Goal: Information Seeking & Learning: Check status

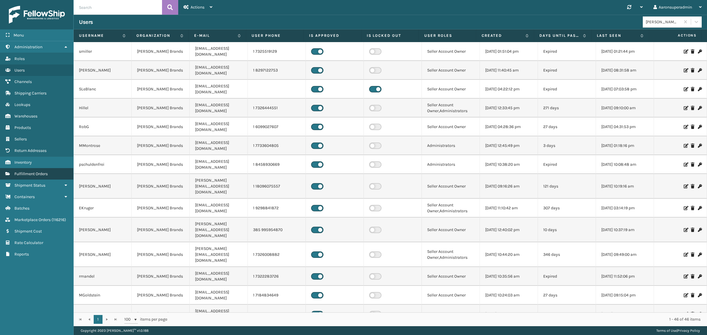
click at [24, 171] on span "Fulfillment Orders" at bounding box center [30, 173] width 33 height 5
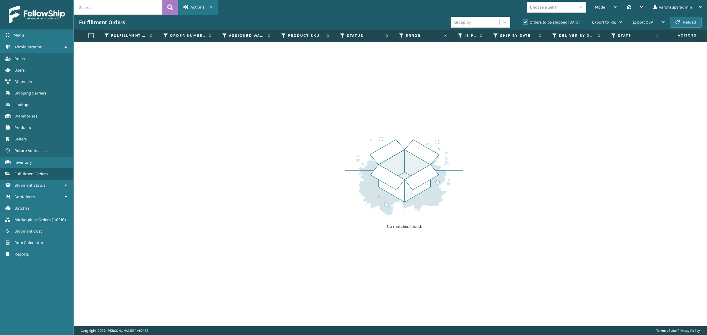
click at [184, 6] on icon at bounding box center [185, 7] width 5 height 4
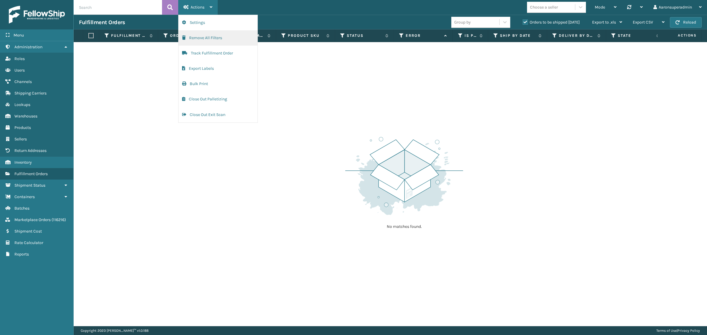
click at [195, 40] on button "Remove All Filters" at bounding box center [217, 37] width 79 height 15
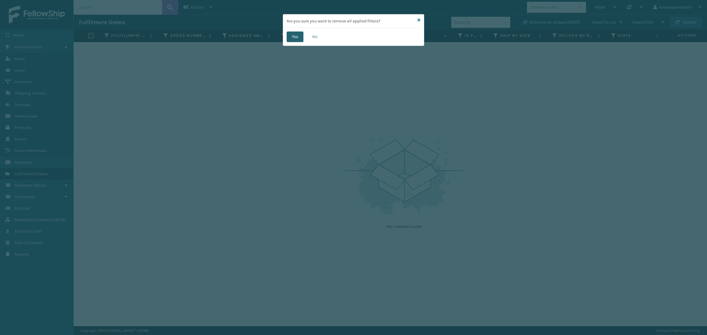
click at [292, 37] on button "Yes" at bounding box center [294, 37] width 17 height 11
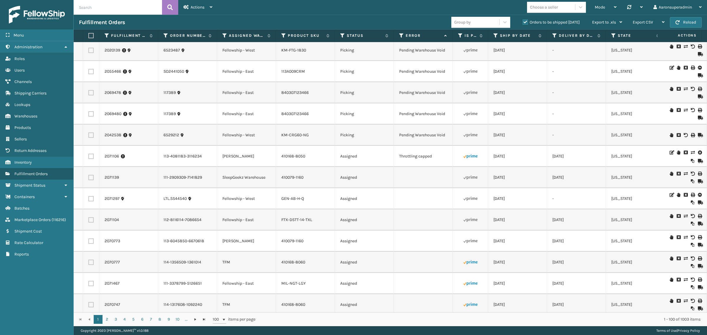
scroll to position [978, 0]
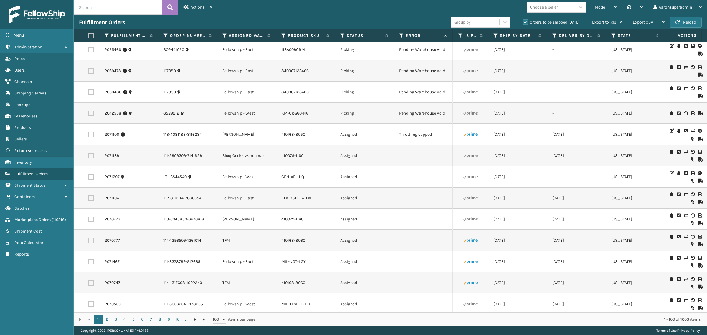
click at [690, 133] on icon at bounding box center [692, 131] width 4 height 4
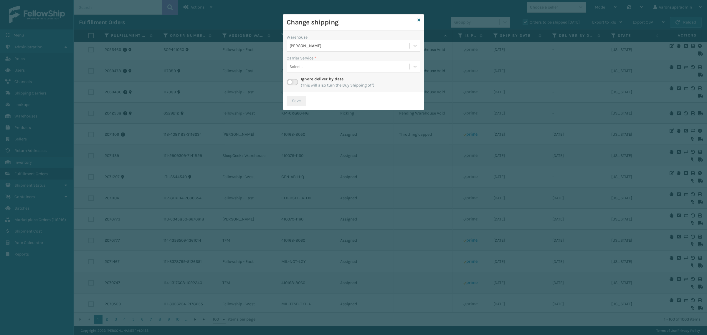
click at [319, 67] on div "Select..." at bounding box center [347, 67] width 123 height 10
click at [338, 57] on div "Carrier Service *" at bounding box center [353, 58] width 134 height 6
click at [418, 21] on icon at bounding box center [418, 20] width 3 height 4
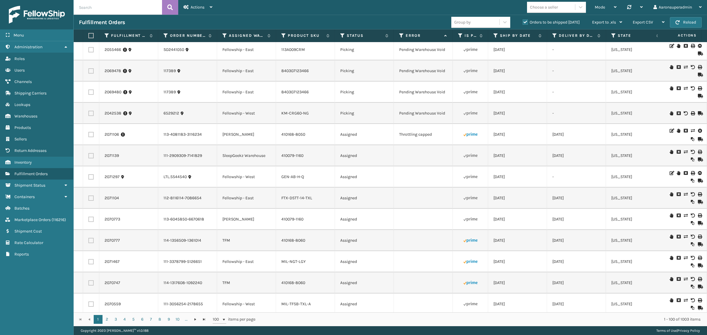
click at [690, 133] on icon at bounding box center [692, 131] width 4 height 4
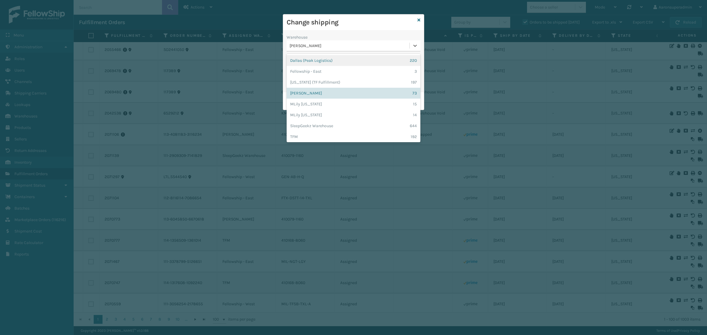
click at [302, 49] on div "[PERSON_NAME]" at bounding box center [349, 46] width 120 height 6
click at [302, 36] on label "Warehouse" at bounding box center [296, 37] width 21 height 6
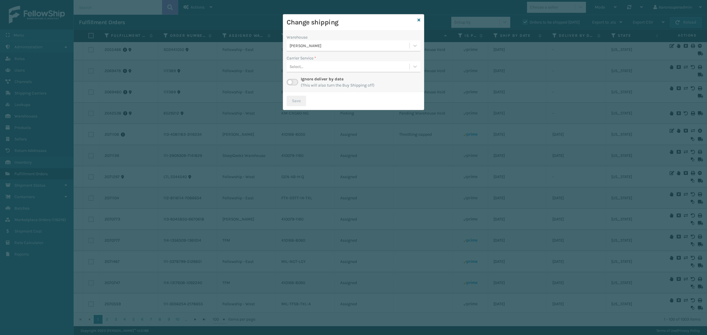
click at [294, 81] on label at bounding box center [291, 82] width 11 height 6
click at [290, 81] on input "checkbox" at bounding box center [288, 81] width 4 height 4
click at [304, 64] on div "Select..." at bounding box center [347, 67] width 123 height 10
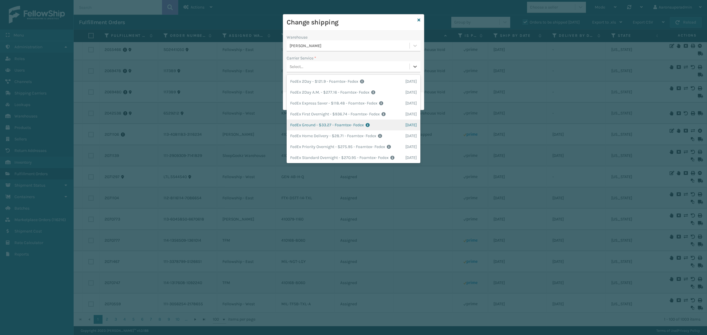
click at [310, 126] on div "FedEx Ground - $33.27 - Foamtex- Fedex Shipping Cost $33.27 Surplus Cost $0 Tot…" at bounding box center [353, 125] width 134 height 11
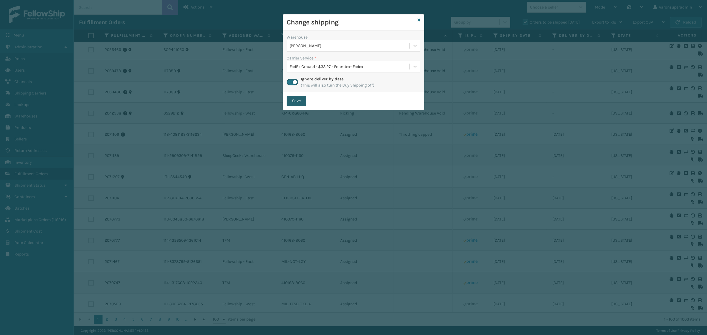
click at [296, 102] on button "Save" at bounding box center [295, 101] width 19 height 11
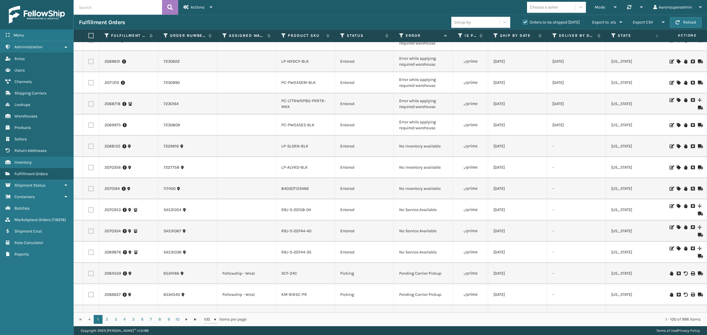
scroll to position [0, 0]
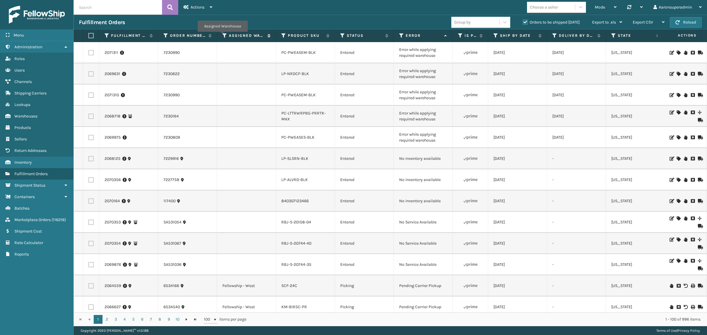
click at [224, 34] on icon at bounding box center [224, 35] width 5 height 5
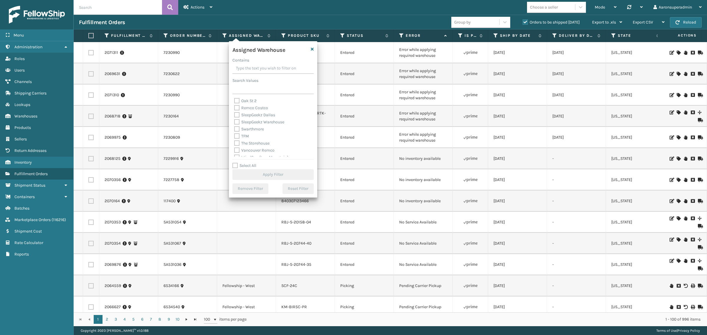
scroll to position [153, 0]
drag, startPoint x: 259, startPoint y: 82, endPoint x: 258, endPoint y: 87, distance: 5.9
click at [258, 83] on div "Search Values" at bounding box center [272, 85] width 81 height 17
click at [256, 89] on input "Search Values" at bounding box center [272, 89] width 81 height 11
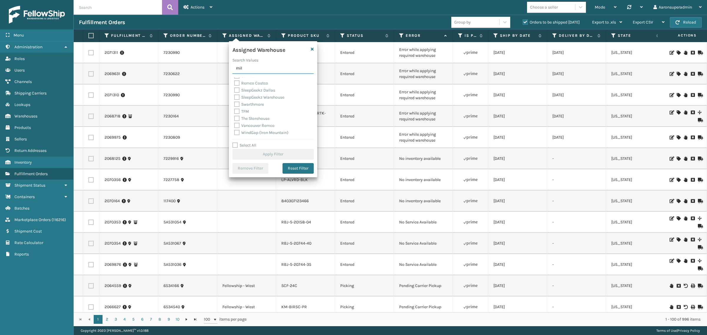
scroll to position [0, 0]
type input "mil"
click at [249, 85] on div "[PERSON_NAME]" at bounding box center [273, 87] width 78 height 7
click at [248, 88] on label "[PERSON_NAME]" at bounding box center [253, 87] width 39 height 5
click at [234, 88] on input "[PERSON_NAME]" at bounding box center [234, 86] width 0 height 4
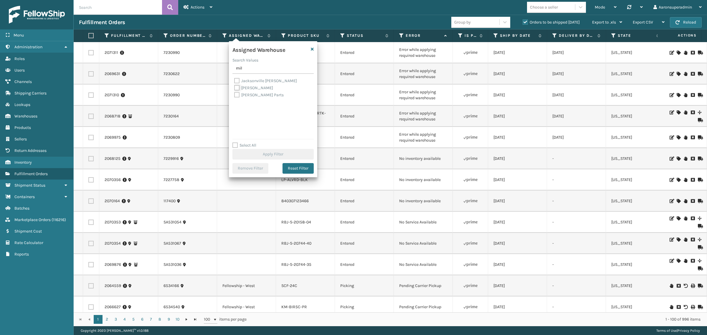
checkbox input "true"
click at [259, 154] on button "Apply Filter" at bounding box center [272, 154] width 81 height 11
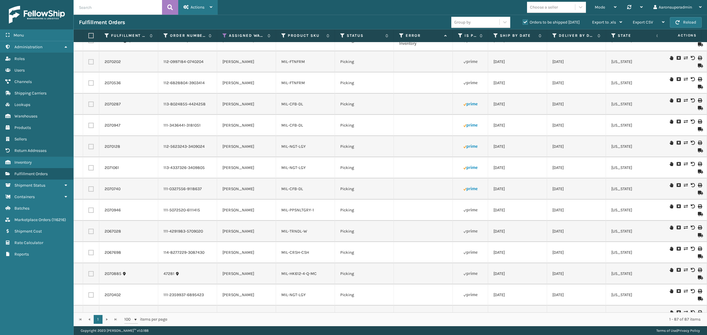
click at [200, 7] on span "Actions" at bounding box center [197, 7] width 14 height 5
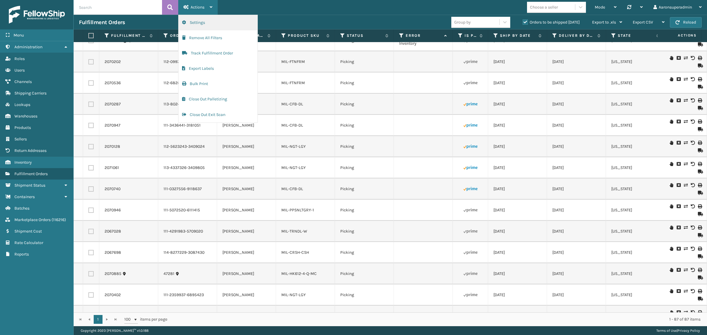
click at [208, 22] on button "Settings" at bounding box center [217, 22] width 79 height 15
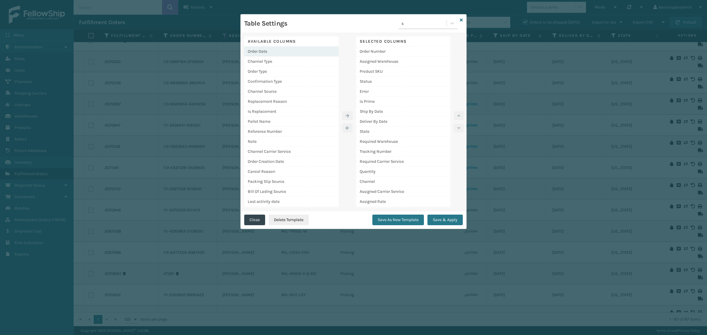
click at [270, 50] on div "Order Date" at bounding box center [291, 52] width 94 height 10
click at [345, 116] on icon "button" at bounding box center [347, 116] width 4 height 4
click at [439, 222] on button "Save & Apply" at bounding box center [444, 220] width 35 height 11
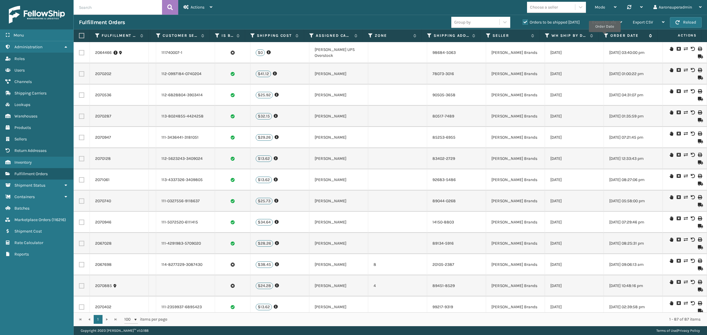
click at [604, 36] on icon at bounding box center [606, 35] width 5 height 5
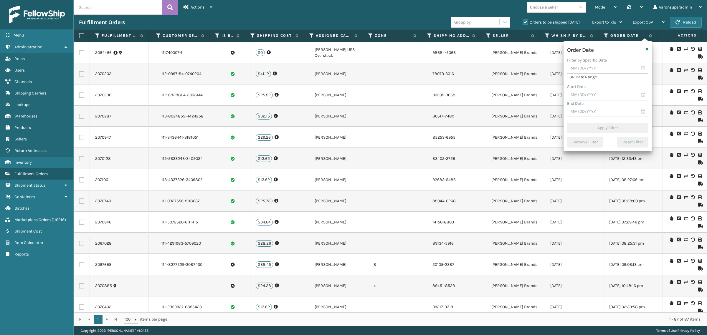
click at [588, 93] on input "text" at bounding box center [607, 95] width 81 height 11
click at [583, 71] on input "text" at bounding box center [607, 68] width 81 height 11
click at [601, 115] on div "10" at bounding box center [605, 112] width 10 height 9
type input "[DATE]"
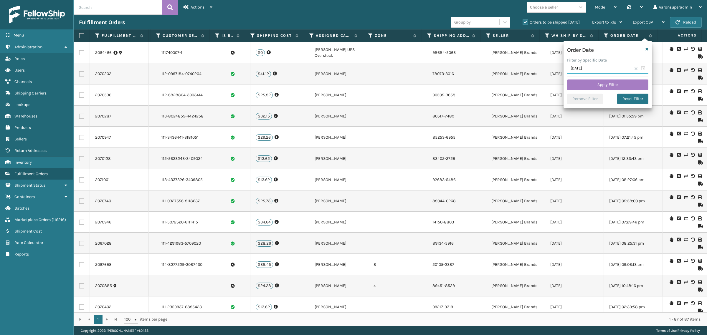
click at [590, 67] on input "[DATE]" at bounding box center [607, 68] width 81 height 11
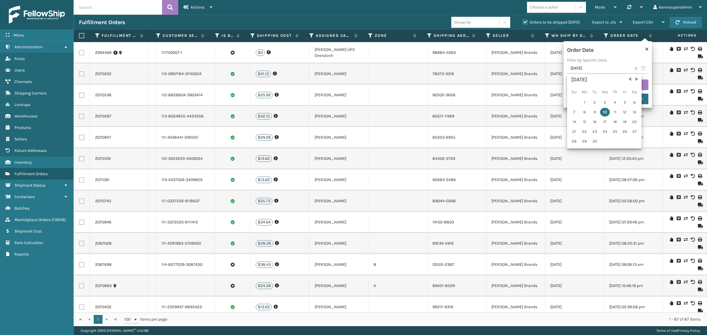
click at [635, 67] on span at bounding box center [636, 69] width 4 height 4
click at [647, 48] on icon "button" at bounding box center [646, 49] width 3 height 4
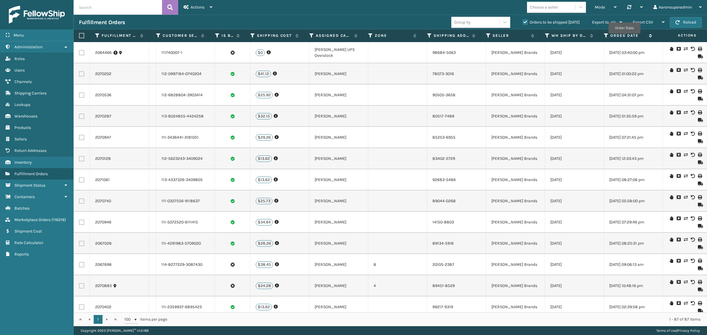
click at [622, 37] on label "Order Date" at bounding box center [628, 35] width 36 height 5
click at [617, 34] on label "Order Date" at bounding box center [628, 35] width 36 height 5
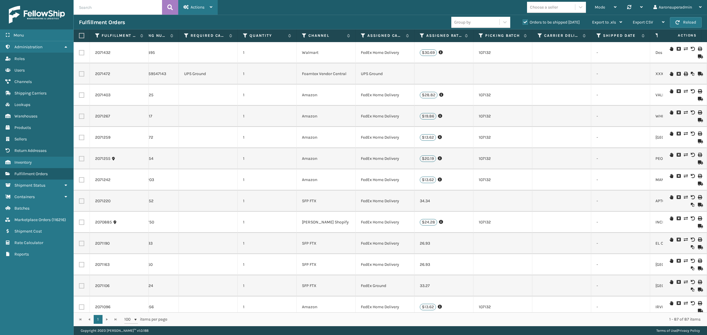
click at [188, 7] on icon at bounding box center [185, 7] width 5 height 4
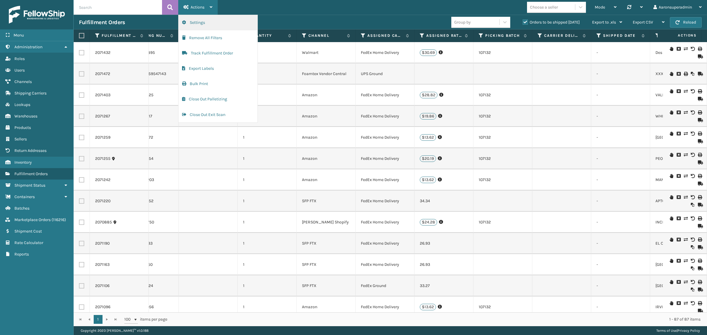
click at [211, 23] on button "Settings" at bounding box center [217, 22] width 79 height 15
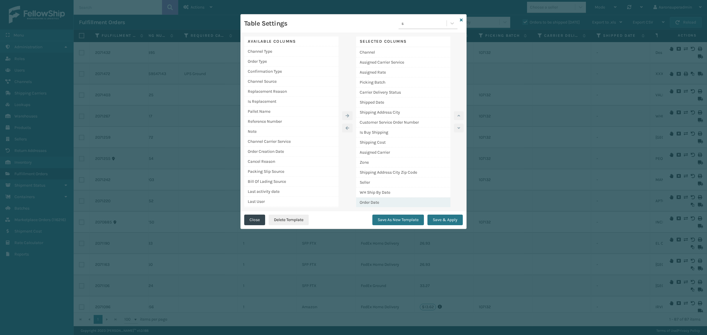
click at [369, 202] on div "Order Date" at bounding box center [403, 203] width 94 height 10
click at [461, 115] on button "button" at bounding box center [459, 115] width 10 height 9
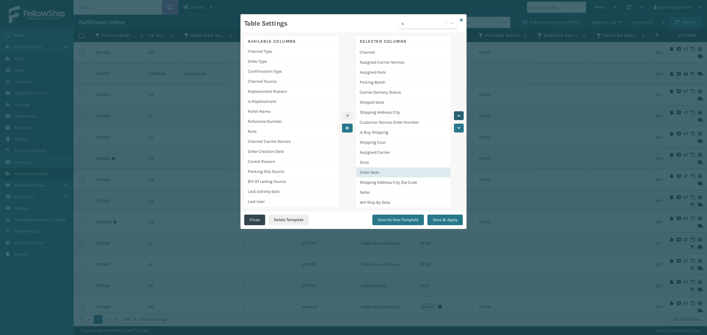
click at [460, 115] on button "button" at bounding box center [459, 115] width 10 height 9
click at [460, 115] on icon "button" at bounding box center [458, 116] width 3 height 4
click at [459, 115] on icon "button" at bounding box center [458, 116] width 3 height 4
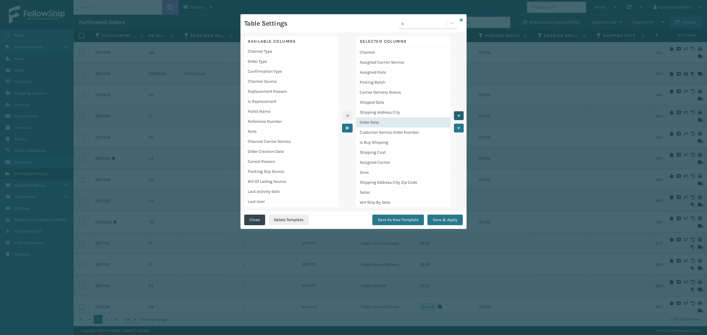
click at [459, 114] on icon "button" at bounding box center [458, 116] width 3 height 4
click at [458, 114] on icon "button" at bounding box center [458, 116] width 3 height 4
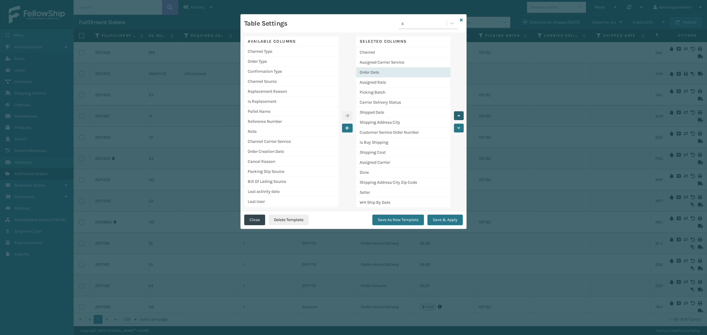
click at [458, 114] on icon "button" at bounding box center [458, 116] width 3 height 4
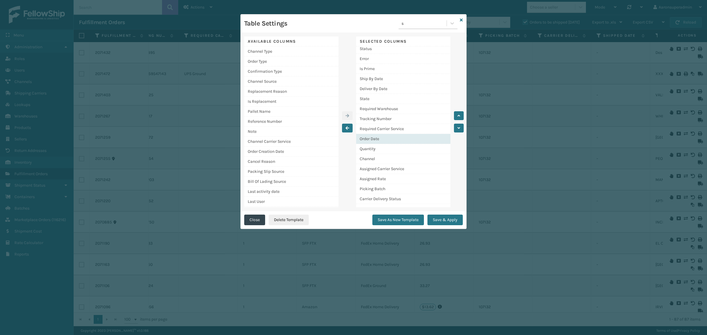
click at [375, 140] on div "Order Date" at bounding box center [403, 139] width 94 height 10
click at [373, 139] on div "Order Date" at bounding box center [403, 139] width 94 height 10
click at [457, 127] on icon "button" at bounding box center [458, 128] width 3 height 4
click at [442, 221] on button "Save & Apply" at bounding box center [444, 220] width 35 height 11
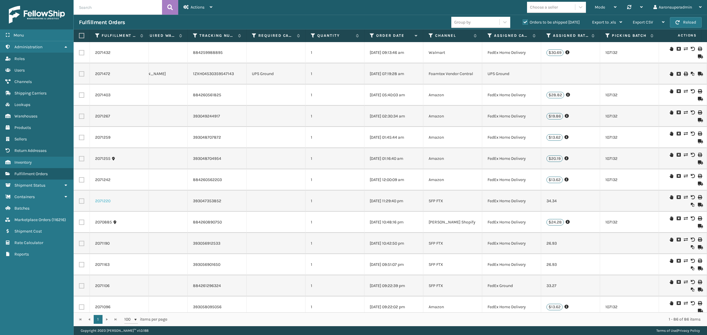
click at [100, 199] on link "2071220" at bounding box center [102, 201] width 15 height 6
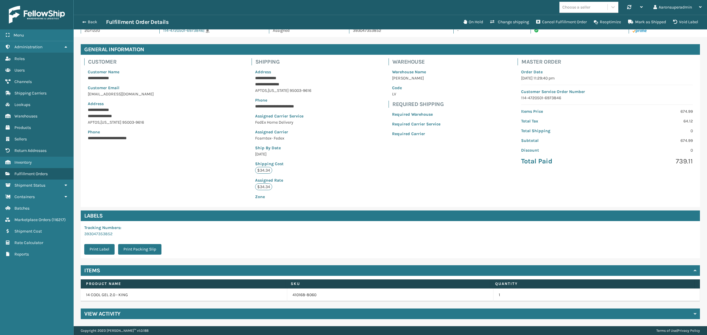
click at [116, 311] on h4 "View Activity" at bounding box center [102, 313] width 36 height 7
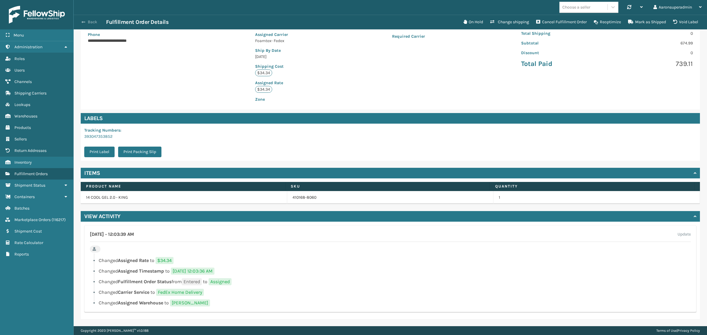
click at [87, 21] on button "Back" at bounding box center [92, 21] width 27 height 5
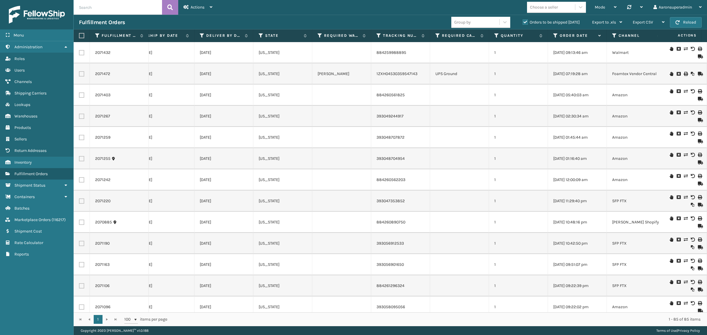
scroll to position [0, 488]
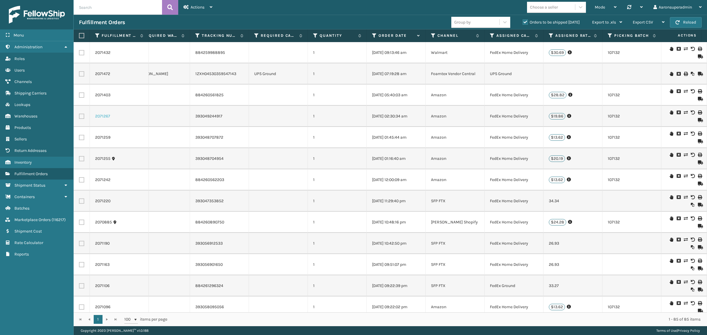
click at [104, 116] on link "2071267" at bounding box center [102, 116] width 15 height 6
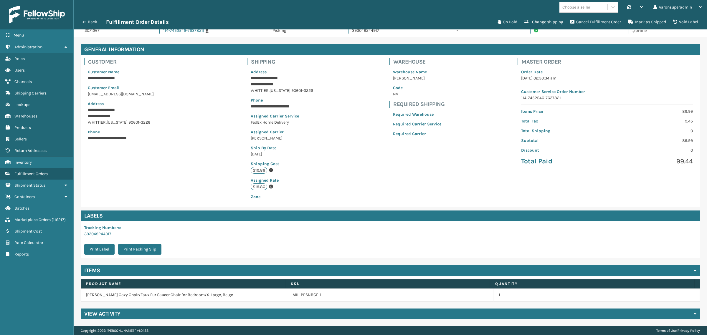
click at [117, 314] on h4 "View Activity" at bounding box center [102, 313] width 36 height 7
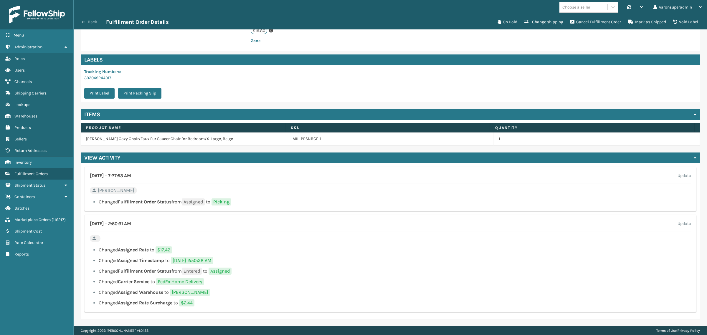
click at [87, 24] on button "Back" at bounding box center [92, 21] width 27 height 5
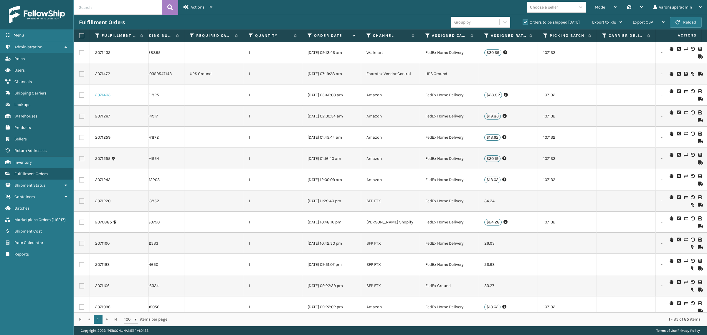
click at [98, 95] on link "2071403" at bounding box center [102, 95] width 15 height 6
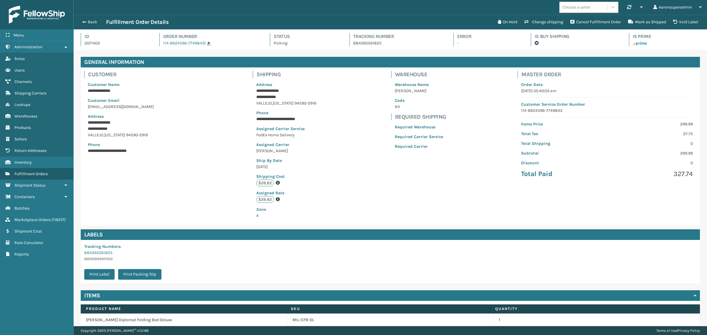
scroll to position [14, 633]
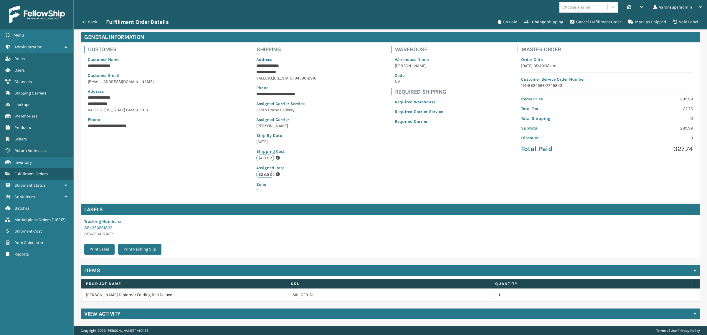
click at [123, 310] on div "View Activity" at bounding box center [390, 314] width 619 height 11
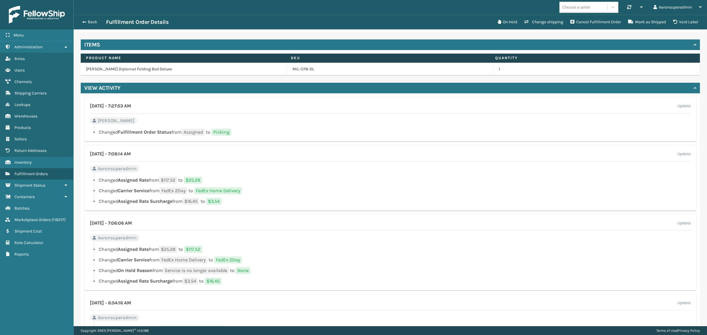
scroll to position [258, 0]
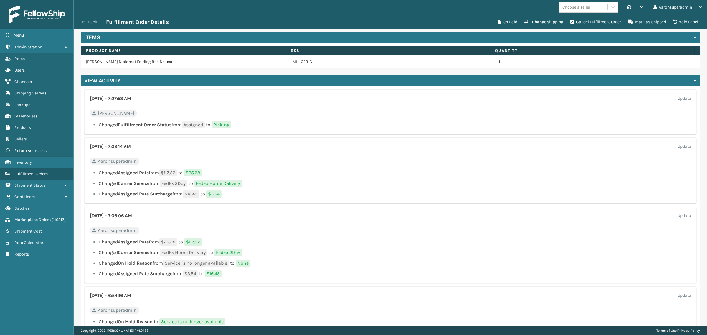
click at [84, 22] on span "button" at bounding box center [84, 22] width 4 height 4
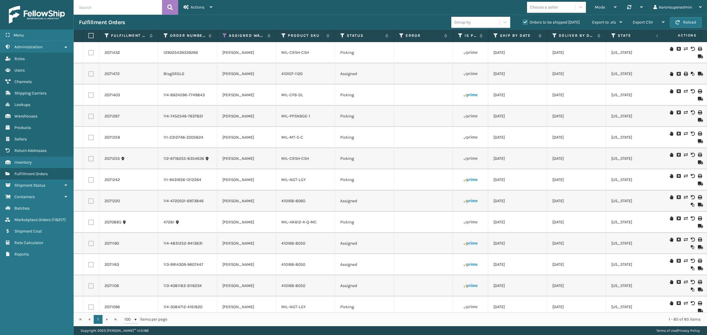
scroll to position [0, 11]
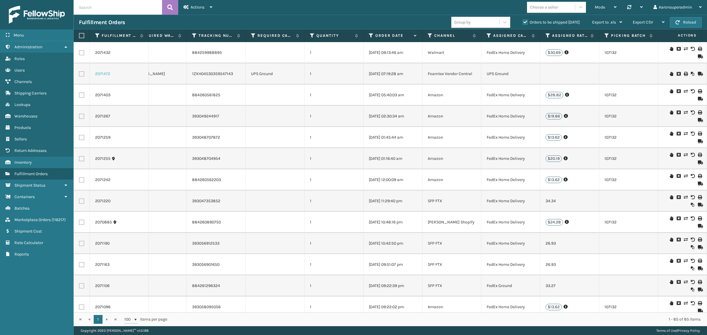
click at [102, 74] on link "2071472" at bounding box center [102, 74] width 15 height 6
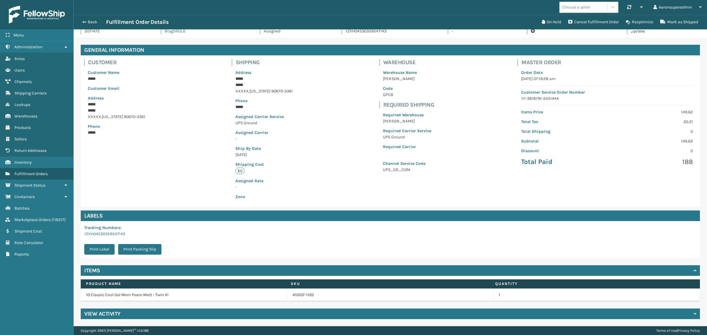
click at [129, 311] on div "View Activity" at bounding box center [390, 314] width 619 height 11
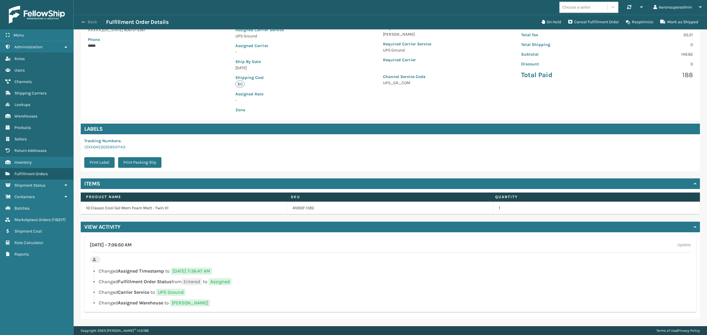
click at [85, 21] on button "Back" at bounding box center [92, 21] width 27 height 5
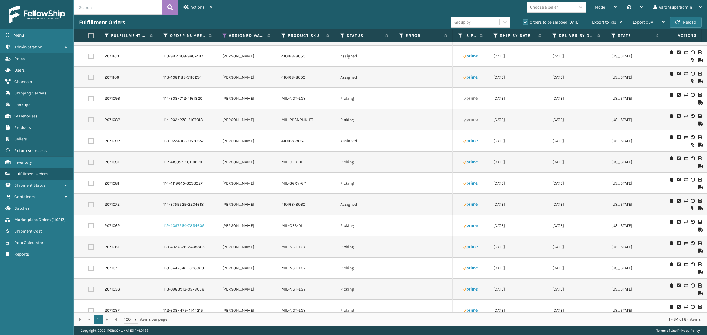
click at [168, 225] on link "112-4397564-7854609" at bounding box center [183, 226] width 41 height 6
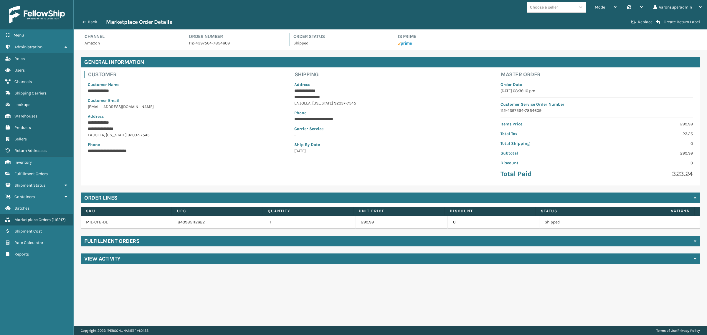
click at [147, 259] on div "View Activity" at bounding box center [390, 258] width 619 height 11
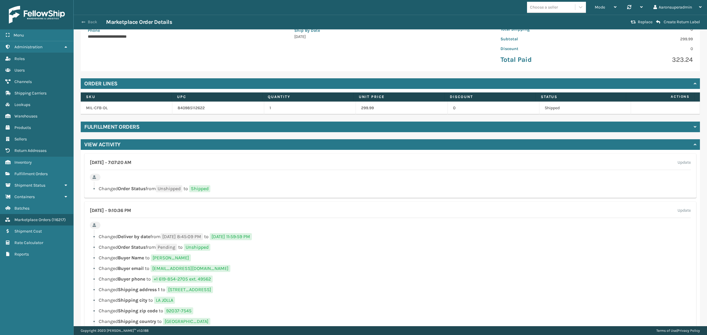
click at [91, 22] on button "Back" at bounding box center [92, 21] width 27 height 5
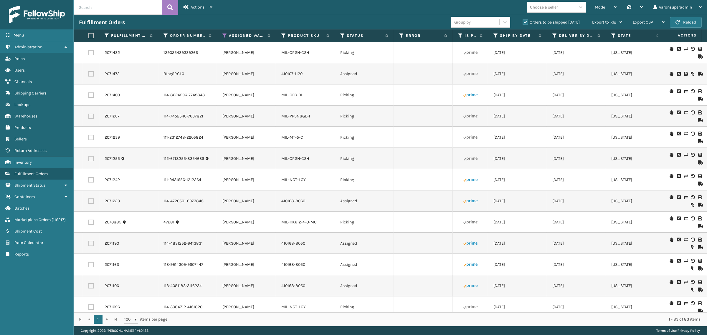
drag, startPoint x: 238, startPoint y: 313, endPoint x: 295, endPoint y: 313, distance: 56.2
click at [295, 313] on div "1 1 100 items per page 1 - 83 of 83 items" at bounding box center [390, 319] width 633 height 14
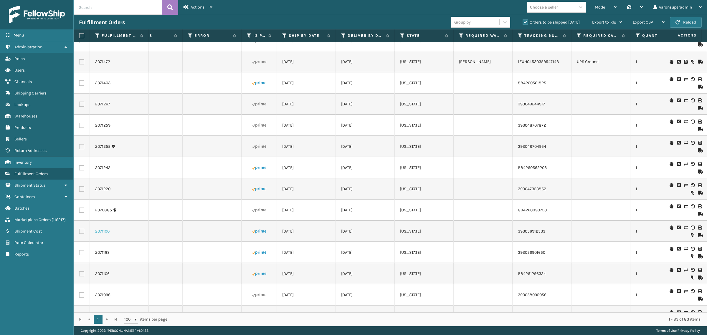
click at [100, 233] on link "2071190" at bounding box center [102, 231] width 14 height 6
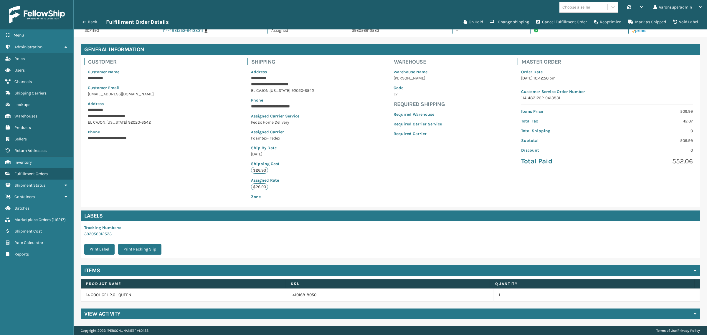
click at [112, 311] on h4 "View Activity" at bounding box center [102, 313] width 36 height 7
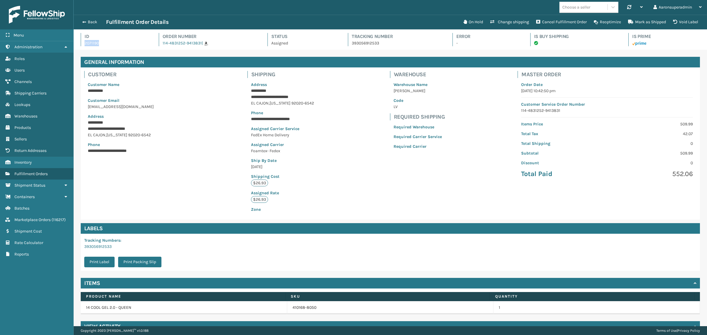
drag, startPoint x: 107, startPoint y: 45, endPoint x: 77, endPoint y: 46, distance: 30.0
click at [77, 46] on div "Id 2071190 Order Number 114-4831252-9413831 | Status Assigned Tracking Number 3…" at bounding box center [390, 39] width 633 height 20
copy p "2071190"
click at [93, 21] on button "Back" at bounding box center [92, 21] width 27 height 5
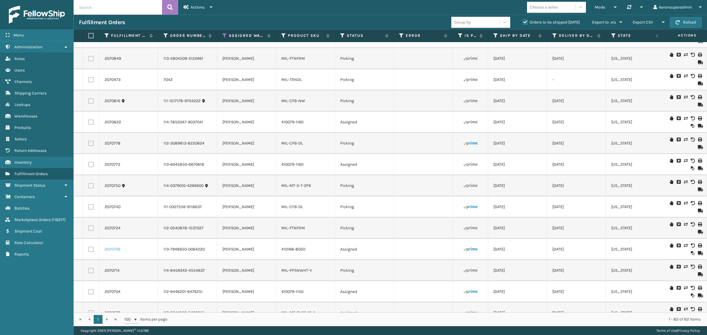
click at [112, 249] on link "2070726" at bounding box center [113, 249] width 16 height 6
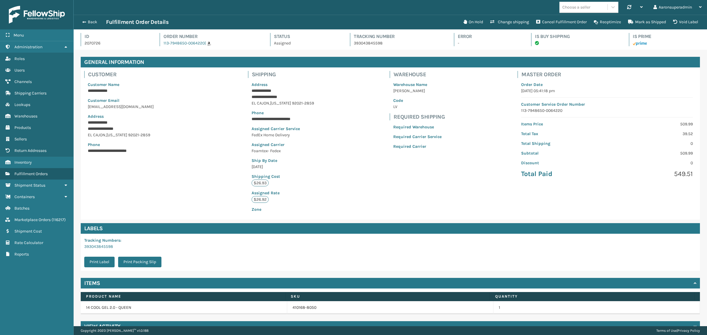
scroll to position [14, 633]
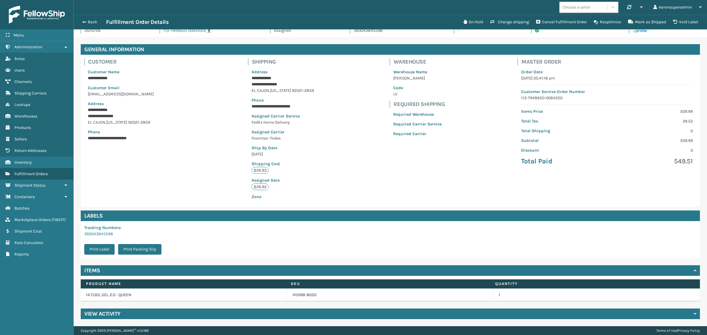
drag, startPoint x: 127, startPoint y: 314, endPoint x: 136, endPoint y: 304, distance: 13.8
click at [127, 314] on div "View Activity" at bounding box center [390, 314] width 619 height 11
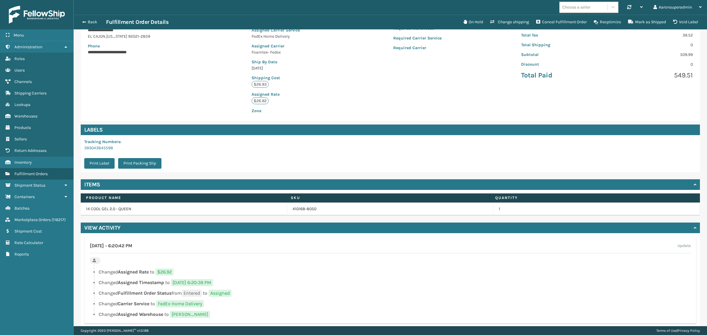
scroll to position [110, 0]
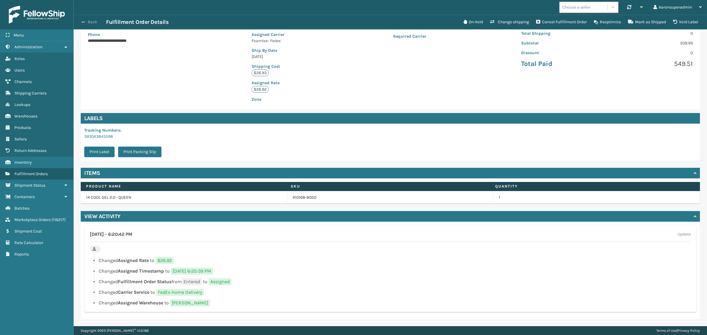
click at [94, 21] on button "Back" at bounding box center [92, 21] width 27 height 5
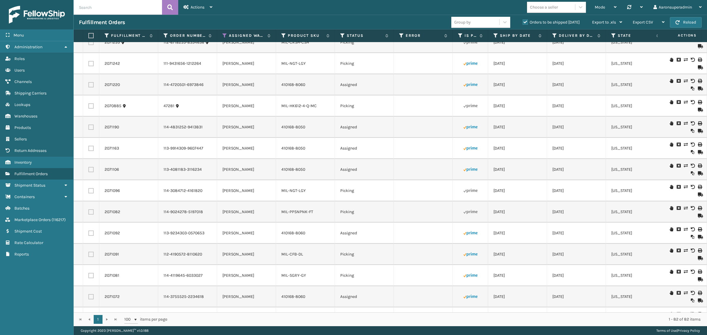
scroll to position [135, 0]
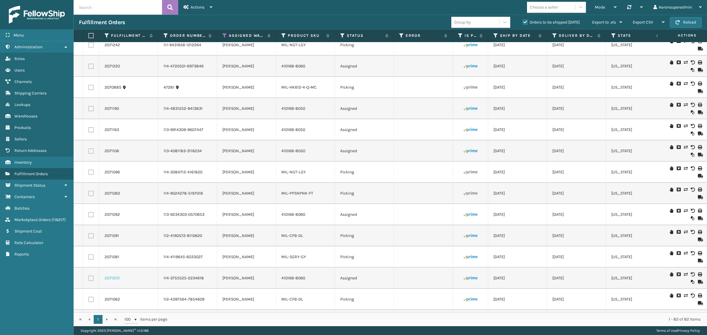
click at [116, 278] on link "2071072" at bounding box center [112, 278] width 15 height 6
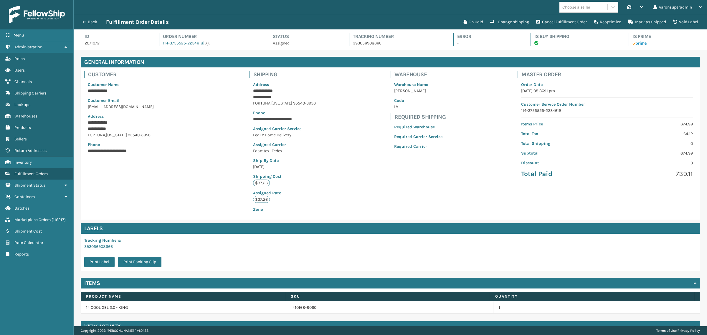
scroll to position [14, 633]
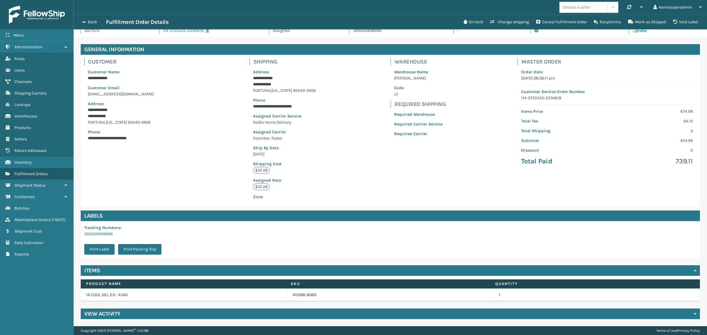
click at [119, 316] on h4 "View Activity" at bounding box center [102, 313] width 36 height 7
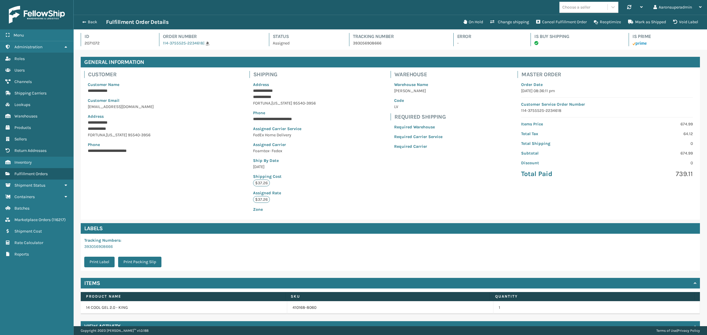
click at [88, 43] on p "2071072" at bounding box center [116, 43] width 64 height 6
copy p "2071072"
click at [86, 21] on button "Back" at bounding box center [92, 21] width 27 height 5
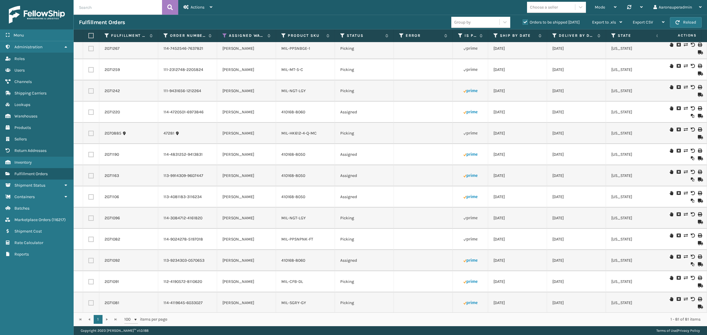
scroll to position [74, 0]
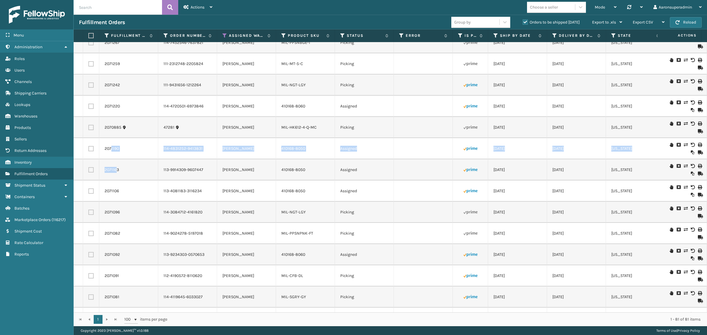
drag, startPoint x: 111, startPoint y: 150, endPoint x: 117, endPoint y: 163, distance: 13.7
click at [136, 163] on td "2071163" at bounding box center [128, 169] width 59 height 21
click at [113, 192] on link "2071106" at bounding box center [112, 191] width 14 height 6
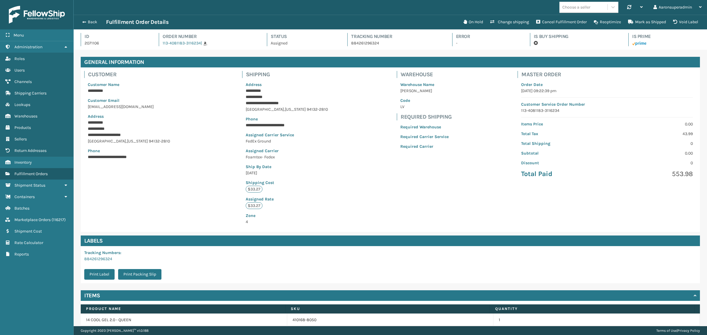
scroll to position [14, 633]
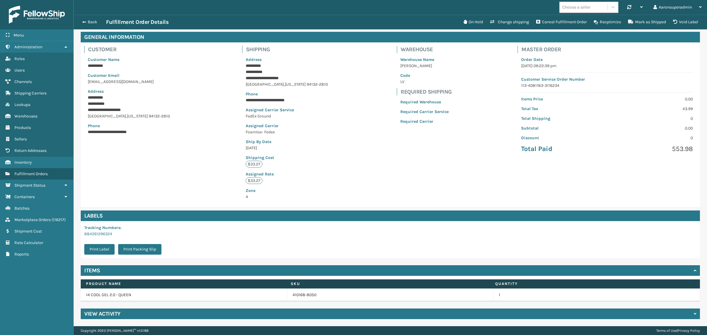
click at [111, 315] on h4 "View Activity" at bounding box center [102, 313] width 36 height 7
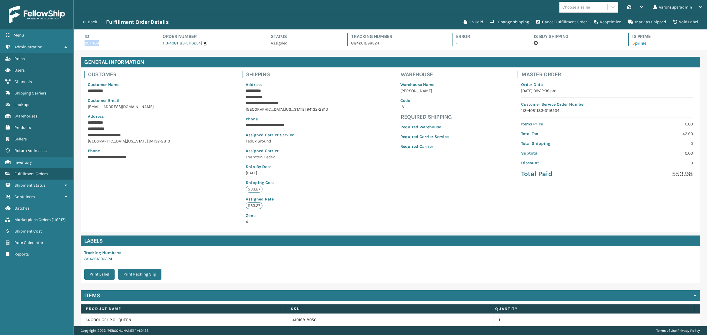
drag, startPoint x: 104, startPoint y: 45, endPoint x: 83, endPoint y: 44, distance: 21.2
click at [83, 44] on div "Id 2071106" at bounding box center [114, 39] width 67 height 13
copy p "2071106"
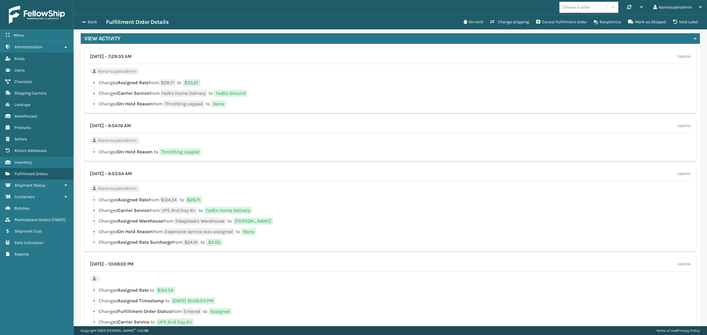
scroll to position [306, 0]
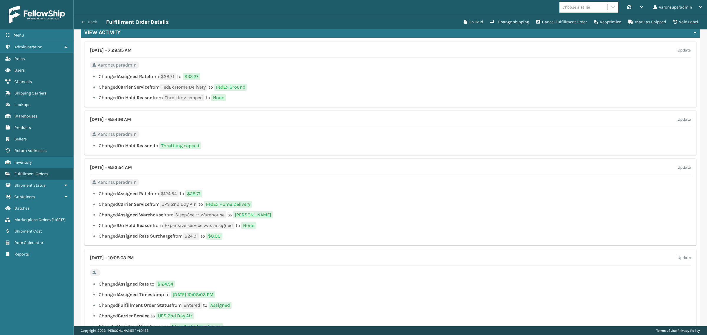
click at [85, 21] on button "Back" at bounding box center [92, 21] width 27 height 5
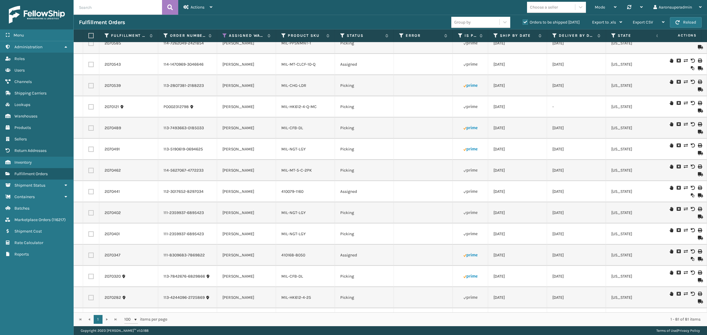
scroll to position [1190, 0]
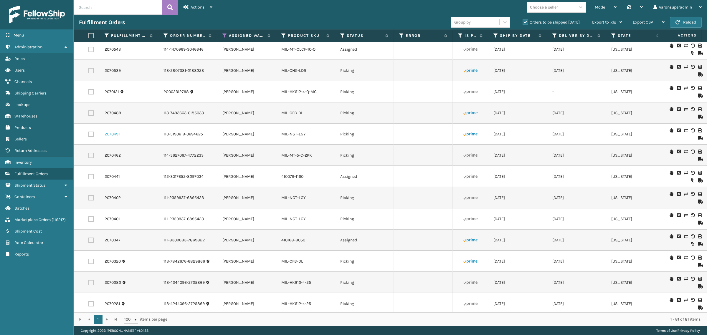
click at [112, 134] on link "2070491" at bounding box center [112, 134] width 15 height 6
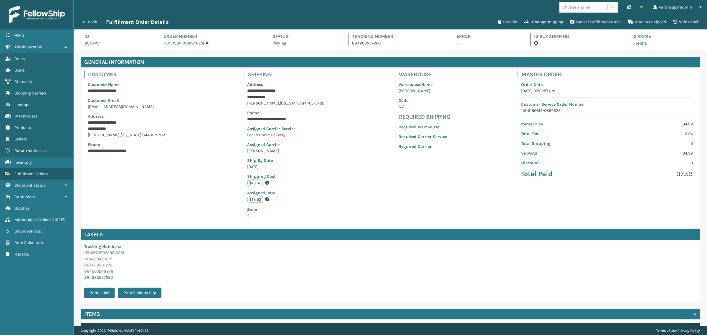
scroll to position [14, 633]
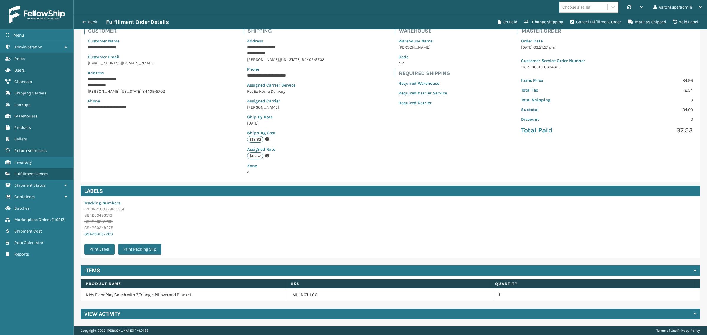
drag, startPoint x: 107, startPoint y: 313, endPoint x: 111, endPoint y: 311, distance: 4.4
click at [109, 312] on h4 "View Activity" at bounding box center [102, 313] width 36 height 7
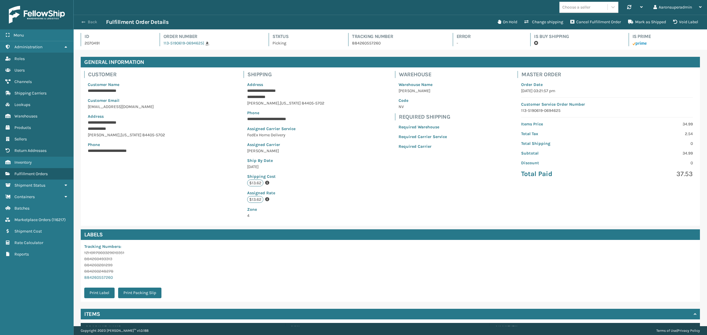
click at [91, 22] on button "Back" at bounding box center [92, 21] width 27 height 5
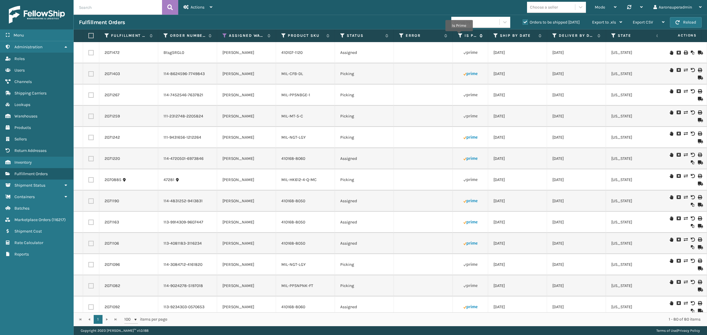
click at [459, 35] on icon at bounding box center [460, 35] width 5 height 5
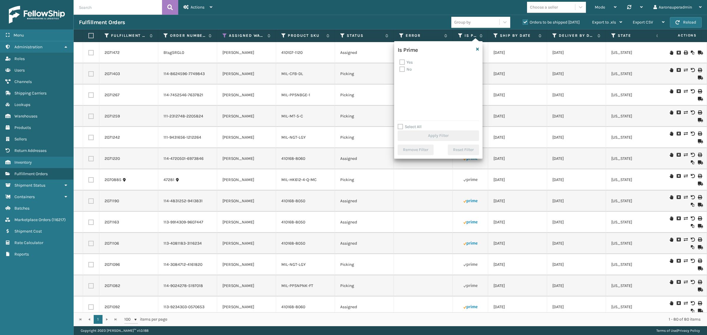
click at [404, 61] on label "Yes" at bounding box center [405, 62] width 13 height 5
click at [400, 61] on input "Yes" at bounding box center [399, 61] width 0 height 4
checkbox input "true"
click at [408, 132] on button "Apply Filter" at bounding box center [437, 135] width 81 height 11
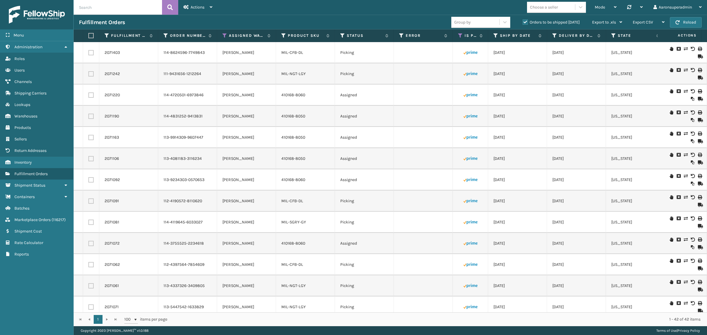
drag, startPoint x: 242, startPoint y: 313, endPoint x: 350, endPoint y: 314, distance: 107.8
click at [350, 314] on div "1 1 100 items per page 1 - 42 of 42 items" at bounding box center [390, 319] width 633 height 14
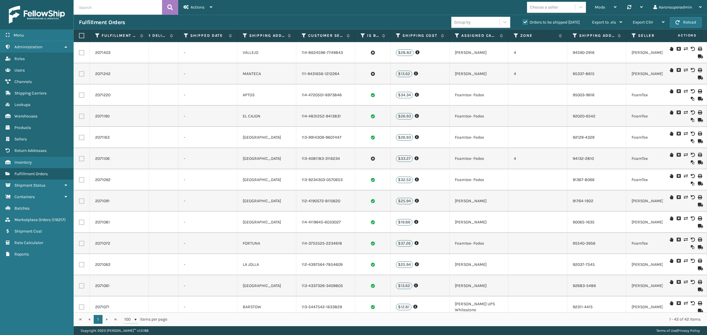
scroll to position [0, 145]
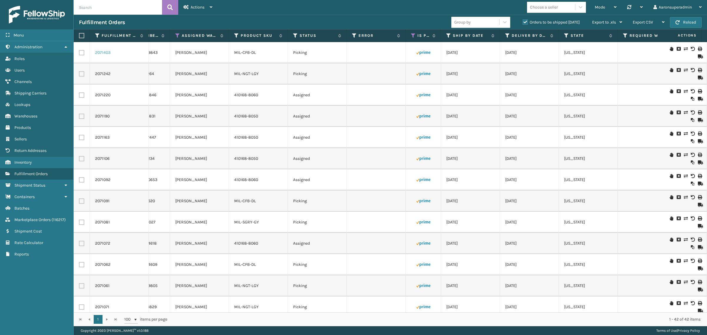
click at [101, 54] on link "2071403" at bounding box center [102, 53] width 15 height 6
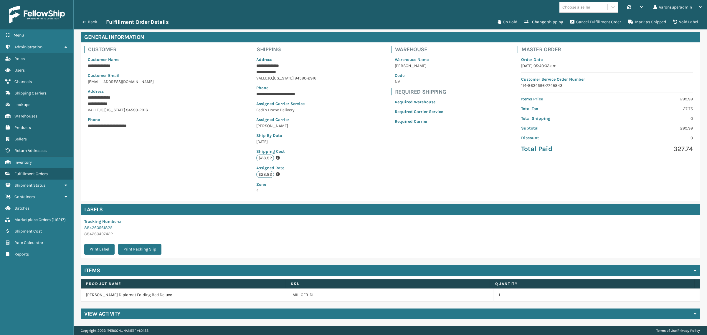
click at [139, 311] on div "View Activity" at bounding box center [390, 314] width 619 height 11
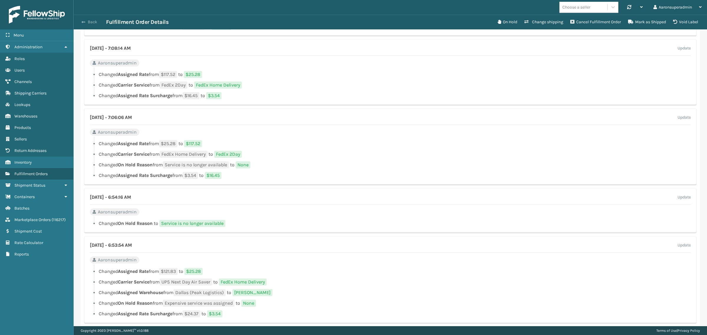
click at [86, 21] on button "Back" at bounding box center [92, 21] width 27 height 5
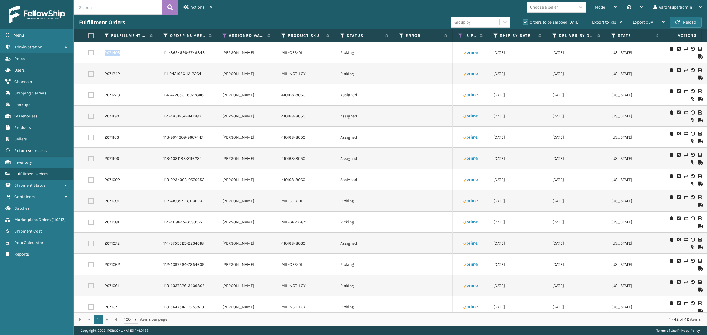
drag, startPoint x: 129, startPoint y: 58, endPoint x: 102, endPoint y: 56, distance: 27.1
click at [102, 56] on td "2071403" at bounding box center [128, 52] width 59 height 21
copy link "2071403"
click at [114, 74] on link "2071242" at bounding box center [112, 74] width 15 height 6
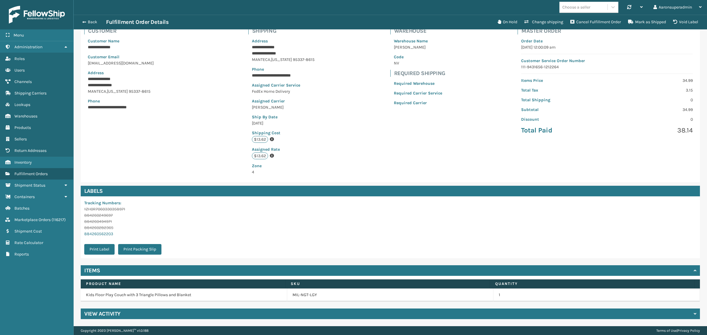
click at [108, 310] on h4 "View Activity" at bounding box center [102, 313] width 36 height 7
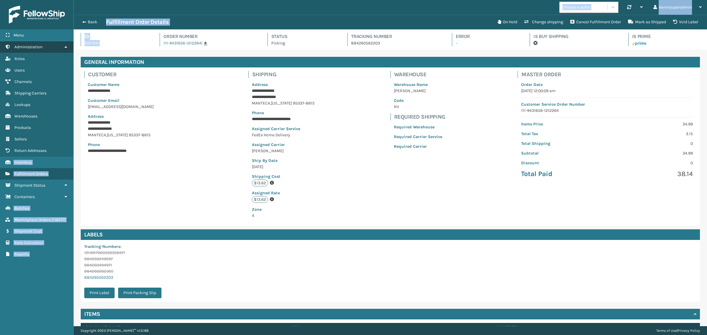
drag, startPoint x: 82, startPoint y: 44, endPoint x: 76, endPoint y: 44, distance: 5.9
click at [70, 0] on div "**********" at bounding box center [353, 0] width 707 height 0
click at [121, 47] on div "Id 2071242 Order Number 111-9431656-1212264 | Status Picking Tracking Number 88…" at bounding box center [390, 41] width 619 height 17
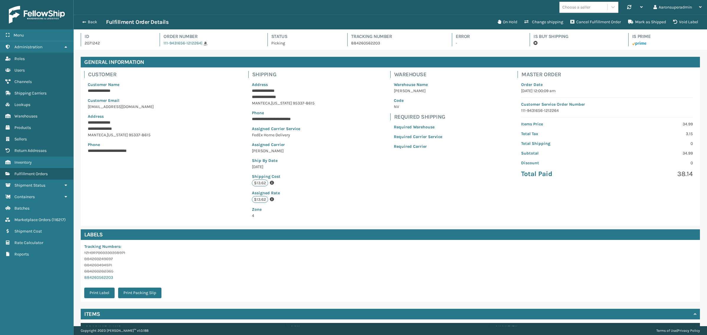
click at [145, 90] on p "**********" at bounding box center [130, 91] width 85 height 6
drag, startPoint x: 113, startPoint y: 46, endPoint x: 81, endPoint y: 46, distance: 31.8
click at [78, 46] on div "Id 2071242 Order Number 111-9431656-1212264 | Status Picking Tracking Number 88…" at bounding box center [390, 39] width 633 height 20
copy p "2071242"
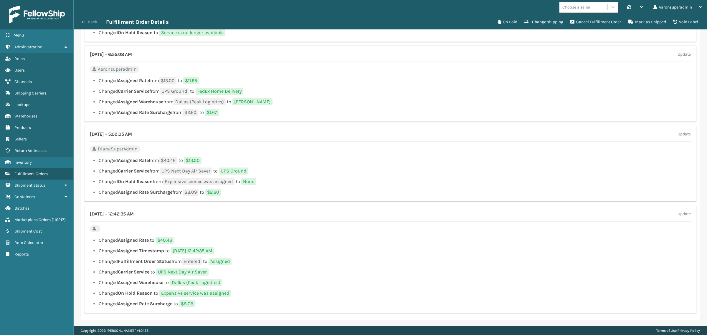
click at [82, 21] on span "button" at bounding box center [84, 22] width 4 height 4
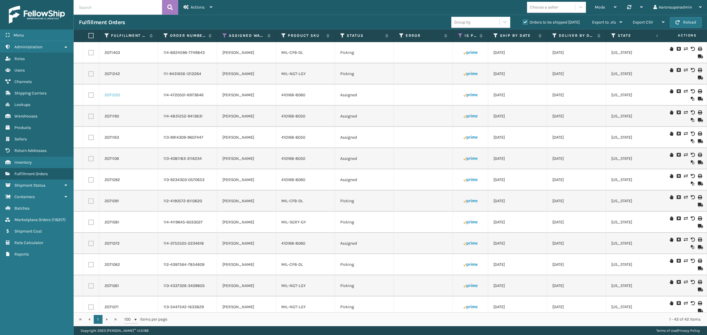
click at [108, 94] on link "2071220" at bounding box center [112, 95] width 15 height 6
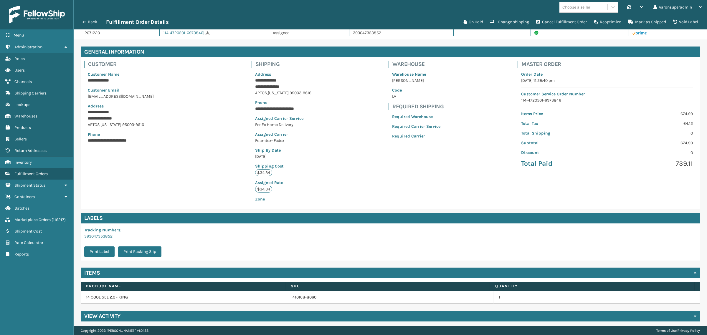
scroll to position [13, 0]
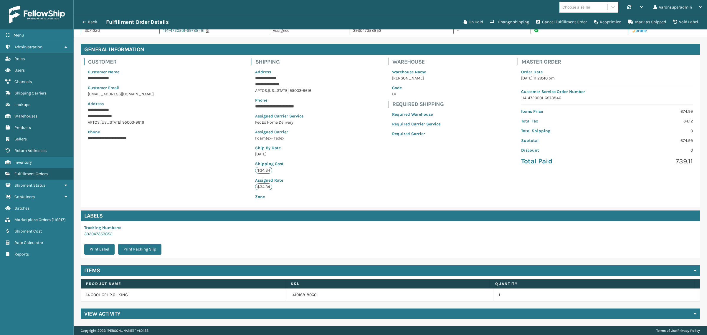
click at [124, 315] on div "View Activity" at bounding box center [390, 314] width 619 height 11
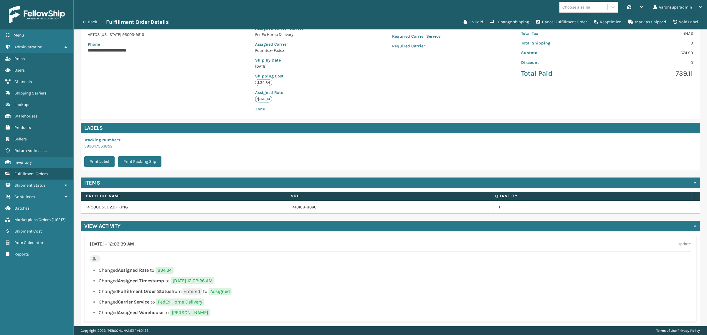
scroll to position [110, 0]
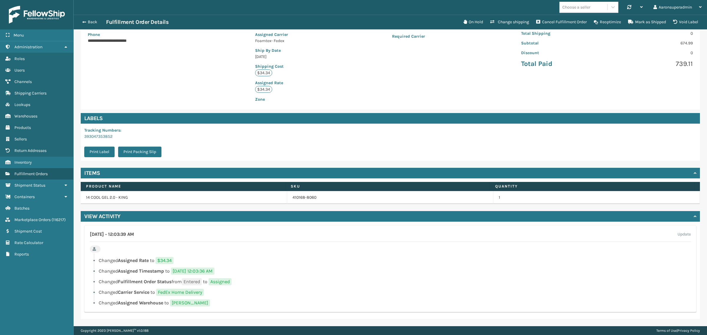
click at [90, 19] on div "Back Fulfillment Order Details" at bounding box center [269, 22] width 381 height 7
click at [90, 23] on button "Back" at bounding box center [92, 21] width 27 height 5
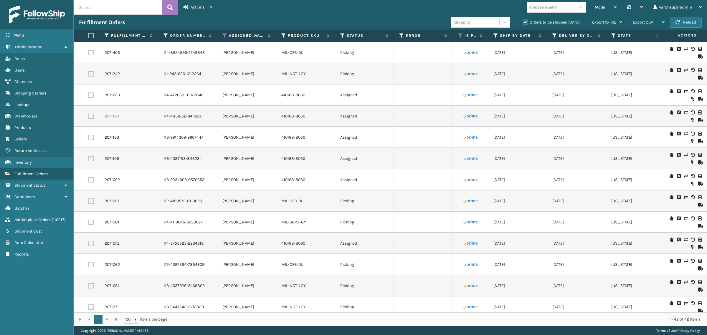
click at [109, 118] on link "2071190" at bounding box center [112, 116] width 14 height 6
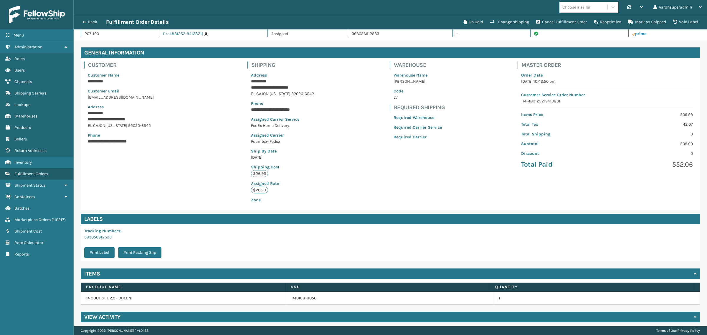
scroll to position [13, 0]
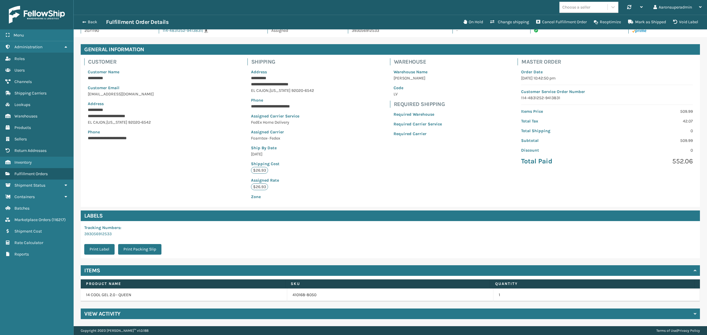
click at [112, 314] on h4 "View Activity" at bounding box center [102, 313] width 36 height 7
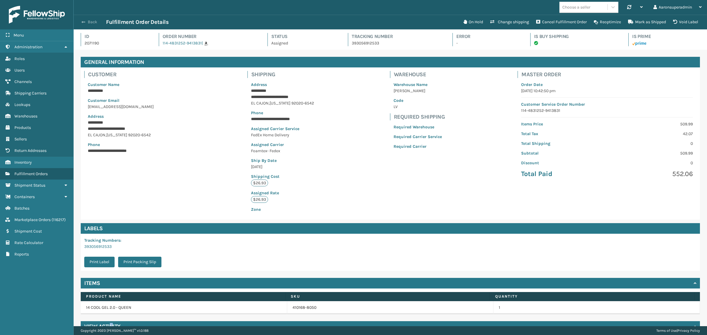
click at [90, 19] on button "Back" at bounding box center [92, 21] width 27 height 5
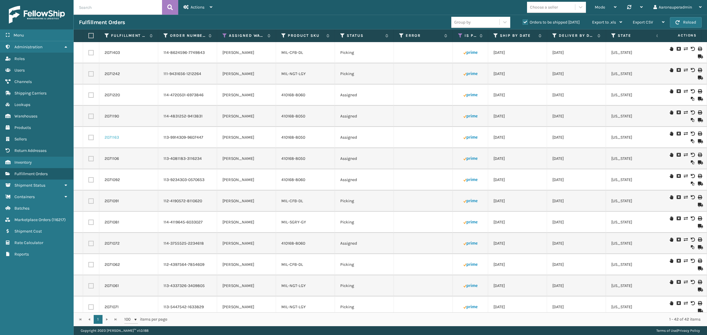
click at [113, 137] on link "2071163" at bounding box center [112, 138] width 14 height 6
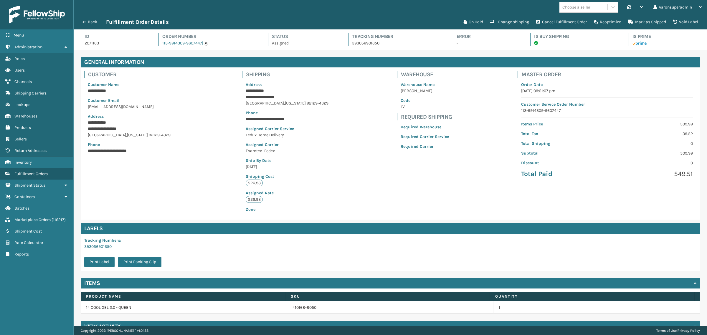
scroll to position [14, 633]
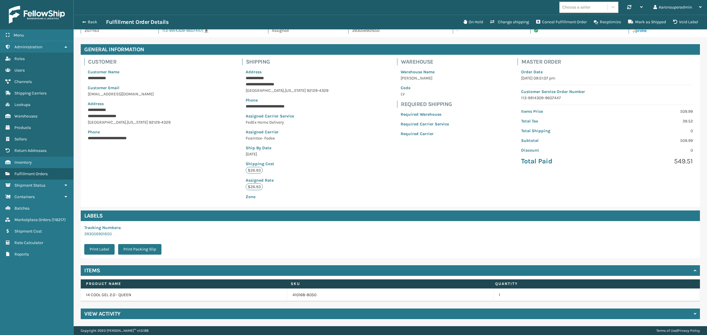
click at [112, 312] on h4 "View Activity" at bounding box center [102, 313] width 36 height 7
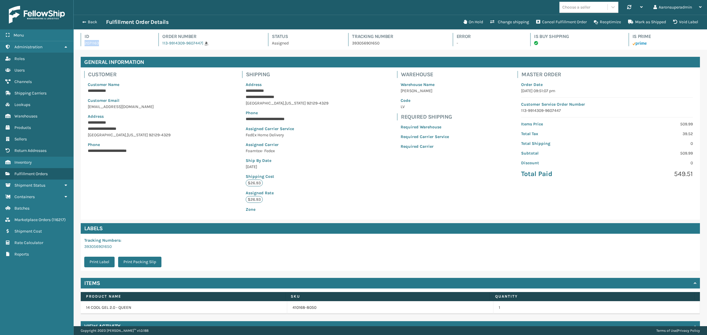
drag, startPoint x: 99, startPoint y: 43, endPoint x: 83, endPoint y: 43, distance: 16.5
click at [83, 43] on div "Id 2071163" at bounding box center [114, 39] width 67 height 13
drag, startPoint x: 83, startPoint y: 43, endPoint x: 96, endPoint y: 54, distance: 16.7
copy p "2071163"
click at [90, 24] on button "Back" at bounding box center [92, 21] width 27 height 5
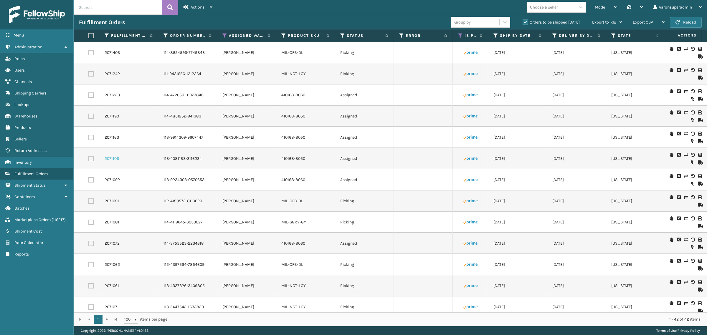
click at [112, 160] on link "2071106" at bounding box center [112, 159] width 14 height 6
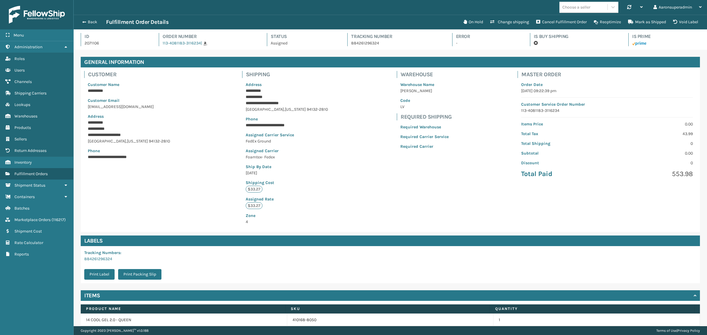
scroll to position [14, 633]
click at [84, 21] on span "button" at bounding box center [84, 22] width 4 height 4
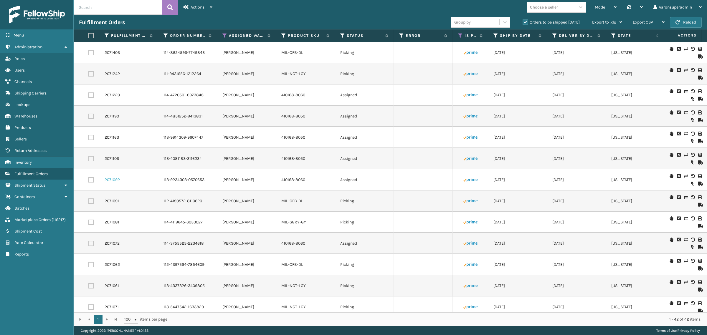
click at [114, 180] on link "2071092" at bounding box center [112, 180] width 15 height 6
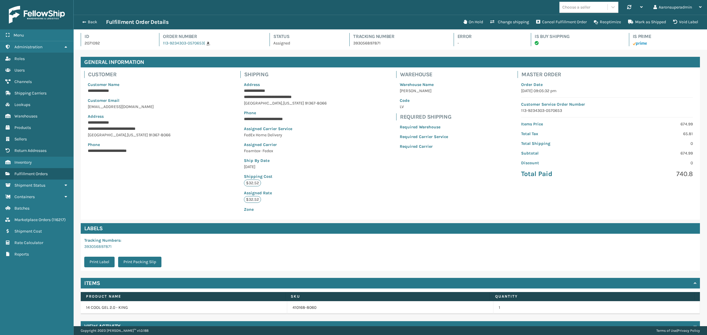
scroll to position [14, 633]
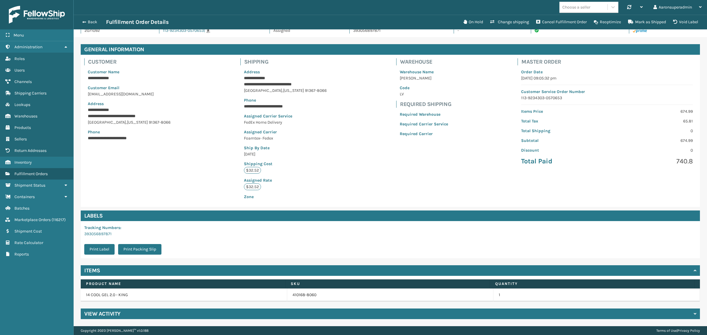
click at [135, 317] on div "View Activity" at bounding box center [390, 314] width 619 height 11
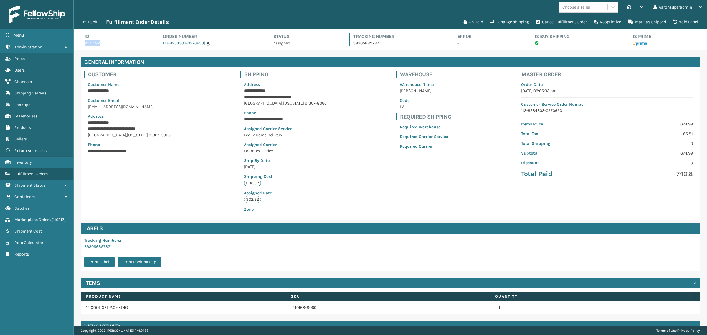
drag, startPoint x: 113, startPoint y: 41, endPoint x: 83, endPoint y: 46, distance: 30.4
click at [83, 46] on div "Id 2071092" at bounding box center [115, 39] width 68 height 13
copy p "2071092"
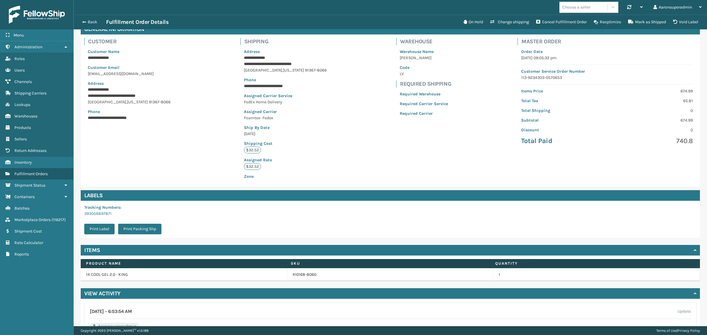
scroll to position [24, 0]
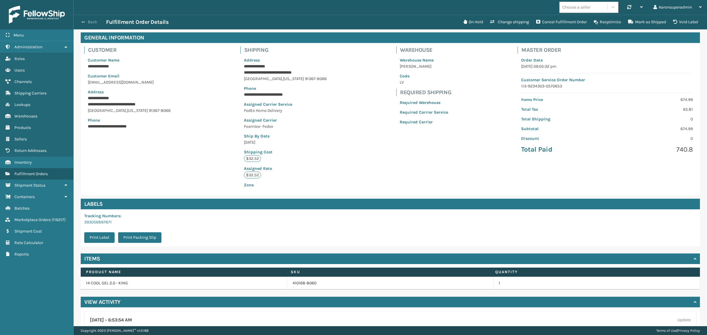
click at [89, 22] on button "Back" at bounding box center [92, 21] width 27 height 5
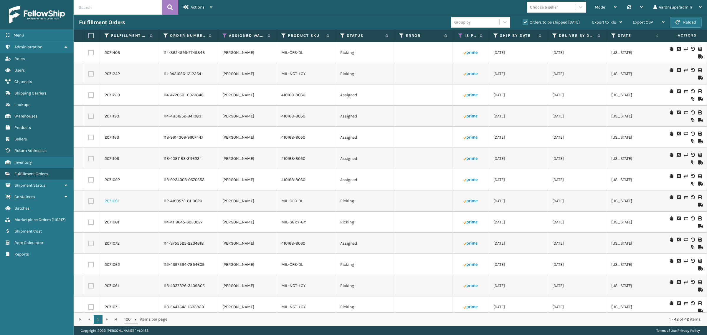
click at [113, 200] on link "2071091" at bounding box center [112, 201] width 14 height 6
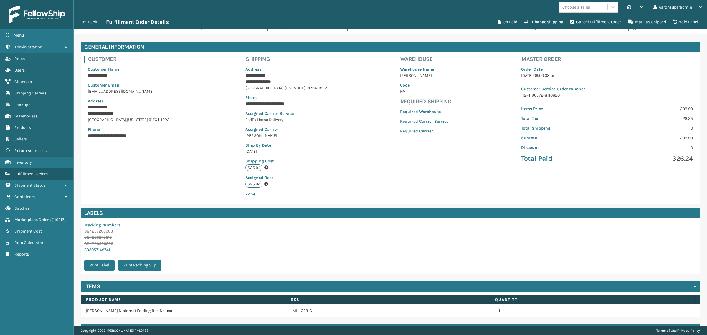
scroll to position [32, 0]
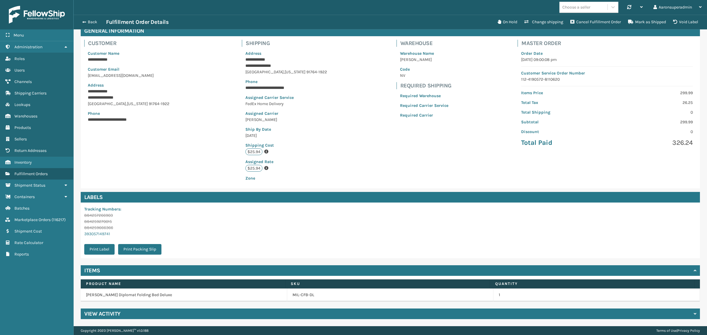
click at [102, 314] on h4 "View Activity" at bounding box center [102, 313] width 36 height 7
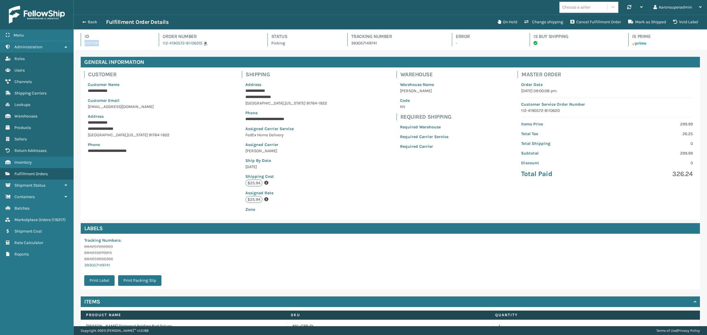
drag, startPoint x: 105, startPoint y: 46, endPoint x: 81, endPoint y: 44, distance: 23.6
click at [81, 44] on div "Id 2071091" at bounding box center [114, 39] width 67 height 13
copy p "2071091"
click at [91, 26] on div "Back Fulfillment Order Details On Hold Change shipping Cancel Fulfillment Order…" at bounding box center [390, 22] width 633 height 15
click at [89, 22] on button "Back" at bounding box center [92, 21] width 27 height 5
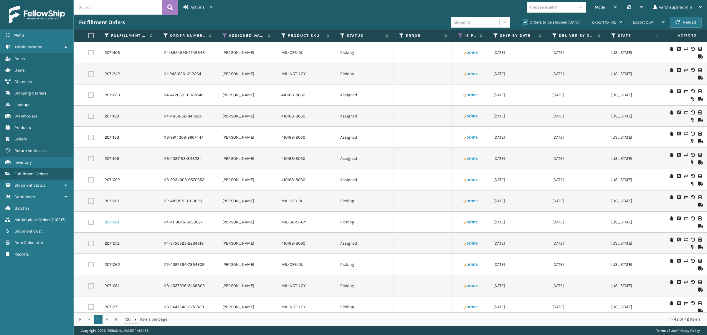
click at [113, 221] on link "2071081" at bounding box center [112, 222] width 15 height 6
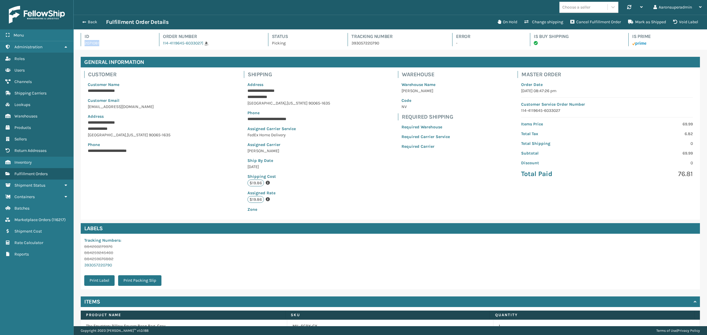
drag, startPoint x: 101, startPoint y: 44, endPoint x: 81, endPoint y: 44, distance: 19.7
click at [81, 44] on div "Id 2071081 Order Number 114-4119645-6033027 | Status Picking Tracking Number 39…" at bounding box center [390, 41] width 619 height 17
copy p "2071081"
click at [87, 22] on button "Back" at bounding box center [92, 21] width 27 height 5
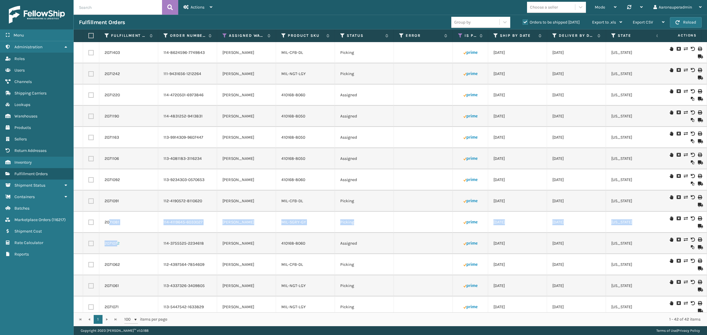
drag, startPoint x: 109, startPoint y: 224, endPoint x: 117, endPoint y: 242, distance: 19.1
click at [115, 244] on link "2071072" at bounding box center [112, 244] width 15 height 6
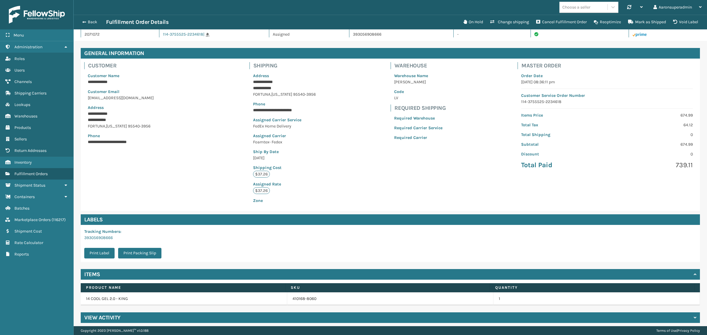
scroll to position [13, 0]
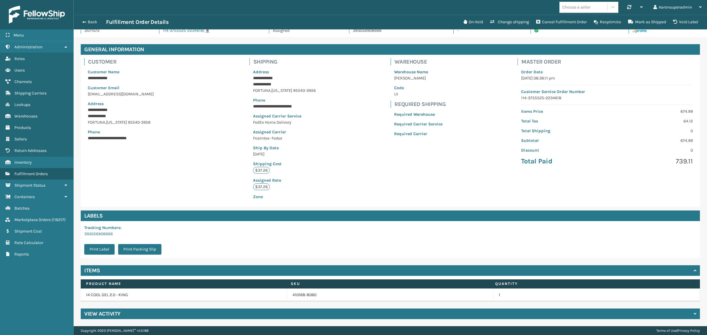
click at [102, 317] on div "View Activity" at bounding box center [390, 314] width 619 height 11
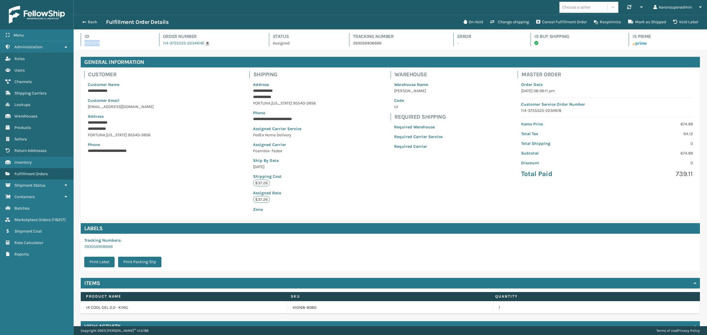
drag, startPoint x: 111, startPoint y: 43, endPoint x: 77, endPoint y: 44, distance: 33.9
click at [77, 44] on div "Id 2071072 Order Number 114-3755525-2234618 | Status Assigned Tracking Number 3…" at bounding box center [390, 39] width 633 height 20
copy p "2071072"
click at [83, 22] on span "button" at bounding box center [84, 22] width 4 height 4
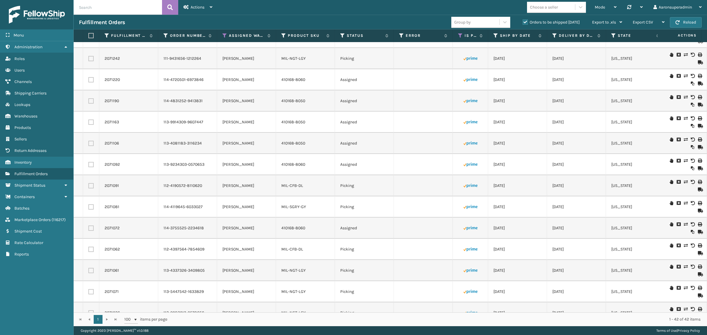
scroll to position [24, 0]
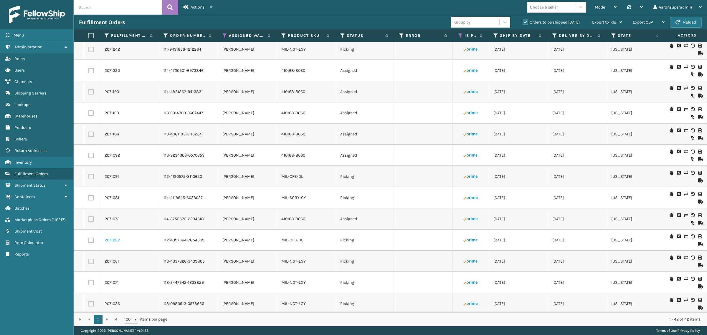
click at [109, 239] on link "2071062" at bounding box center [112, 240] width 15 height 6
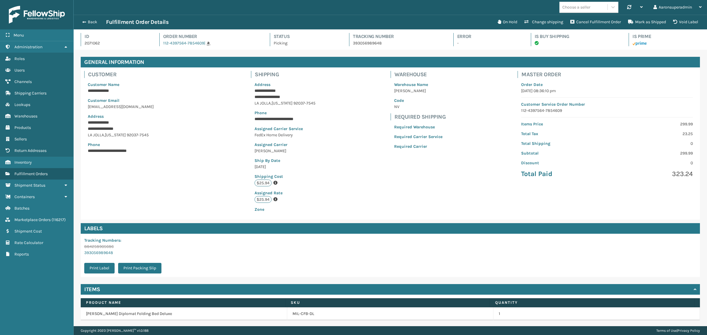
scroll to position [14, 633]
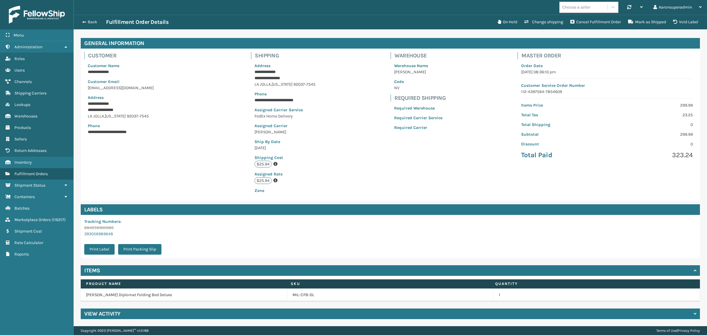
click at [105, 314] on h4 "View Activity" at bounding box center [102, 313] width 36 height 7
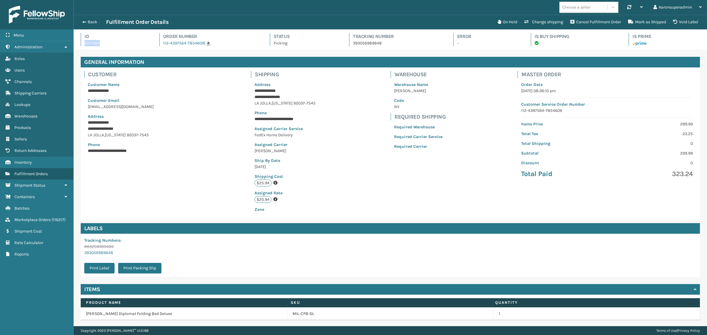
drag, startPoint x: 99, startPoint y: 42, endPoint x: 80, endPoint y: 45, distance: 19.1
click at [81, 45] on div "Id 2071062" at bounding box center [115, 39] width 68 height 13
click at [91, 22] on button "Back" at bounding box center [92, 21] width 27 height 5
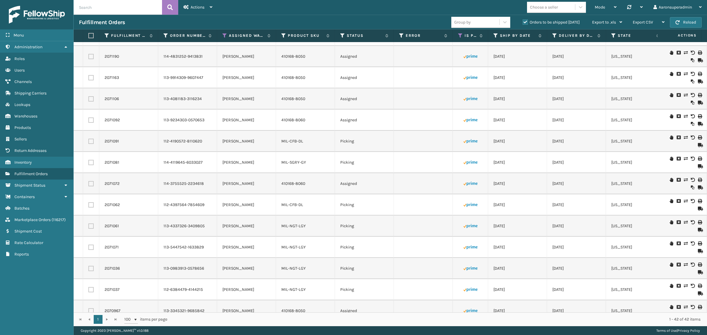
scroll to position [61, 0]
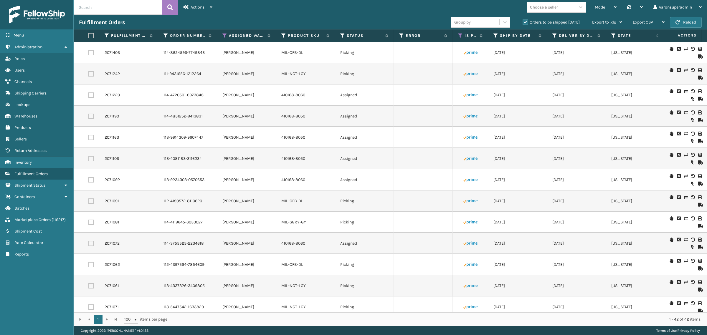
scroll to position [61, 0]
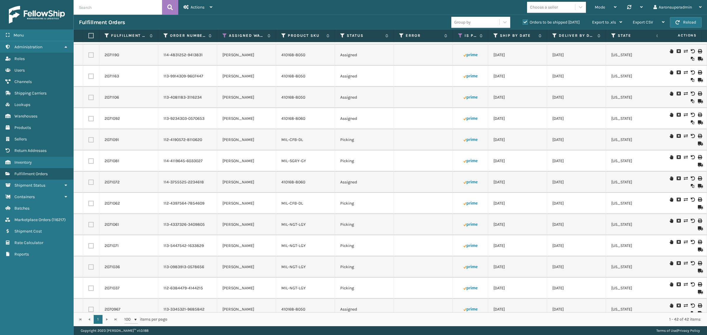
click at [117, 226] on link "2071061" at bounding box center [112, 225] width 14 height 6
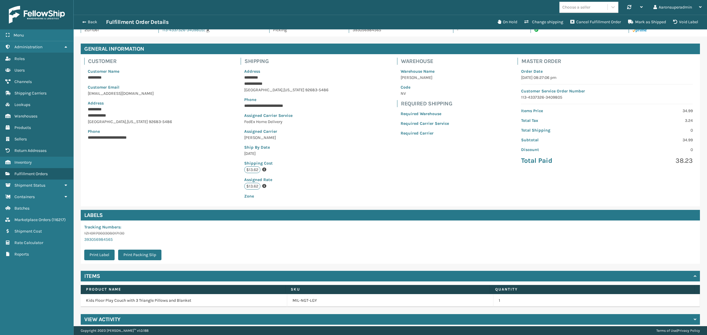
scroll to position [19, 0]
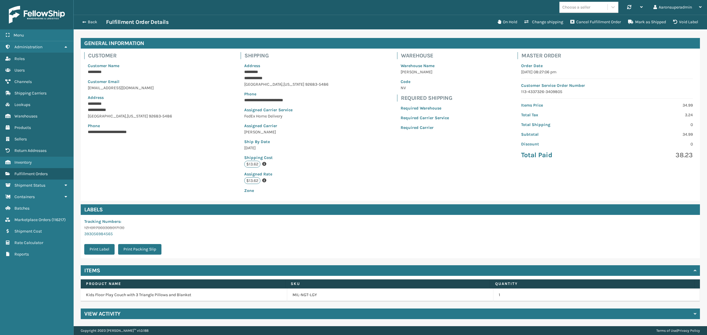
drag, startPoint x: 97, startPoint y: 315, endPoint x: 100, endPoint y: 313, distance: 3.6
click at [97, 314] on h4 "View Activity" at bounding box center [102, 313] width 36 height 7
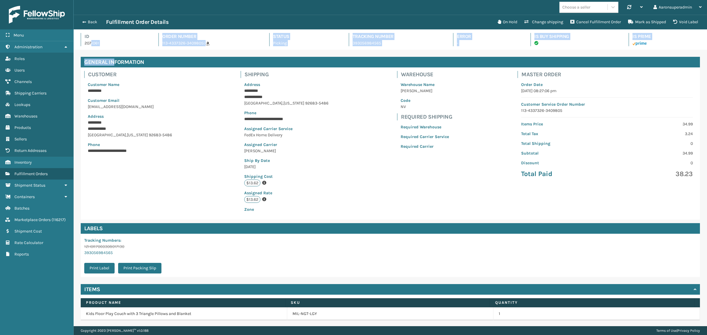
drag, startPoint x: 99, startPoint y: 49, endPoint x: 97, endPoint y: 46, distance: 3.4
click at [95, 47] on div "**********" at bounding box center [390, 177] width 633 height 297
click at [112, 44] on p "2071061" at bounding box center [115, 43] width 63 height 6
drag, startPoint x: 104, startPoint y: 46, endPoint x: 84, endPoint y: 49, distance: 19.9
click at [84, 49] on div "Id 2071061 Order Number 113-4337326-3409805 | Status Picking Tracking Number 39…" at bounding box center [390, 41] width 619 height 17
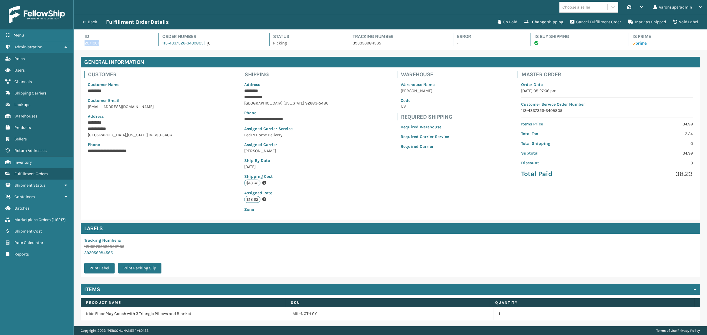
copy p "2071061"
click at [92, 23] on button "Back" at bounding box center [92, 21] width 27 height 5
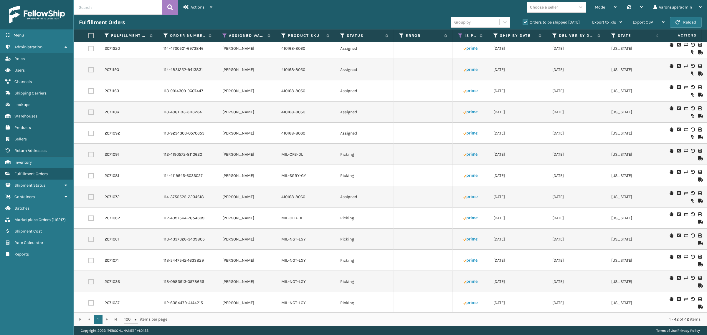
scroll to position [49, 0]
click at [112, 258] on link "2071071" at bounding box center [112, 258] width 14 height 6
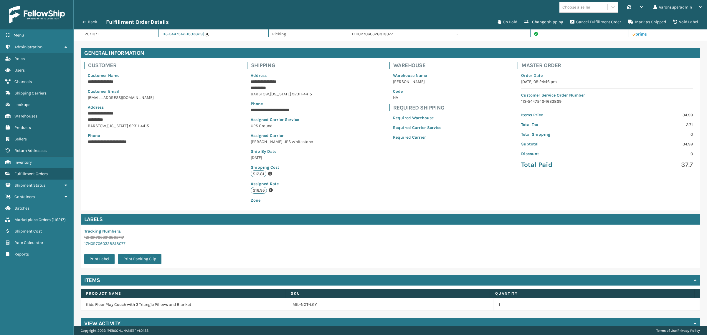
scroll to position [19, 0]
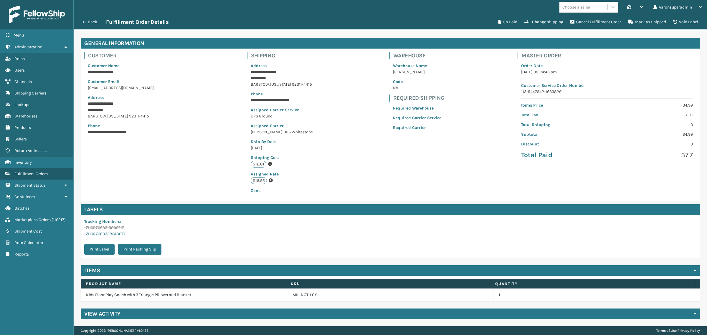
click at [103, 315] on h4 "View Activity" at bounding box center [102, 313] width 36 height 7
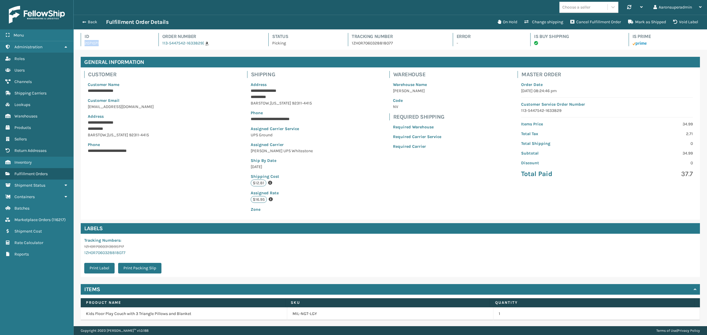
drag, startPoint x: 109, startPoint y: 45, endPoint x: 76, endPoint y: 45, distance: 33.0
click at [76, 45] on div "Id 2071071 Order Number 113-5447542-1633829 | Status Picking Tracking Number 1Z…" at bounding box center [390, 39] width 633 height 20
copy p "2071071"
click at [87, 22] on button "Back" at bounding box center [92, 21] width 27 height 5
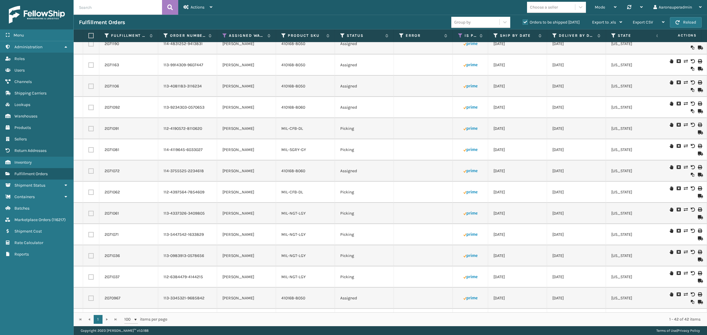
scroll to position [86, 0]
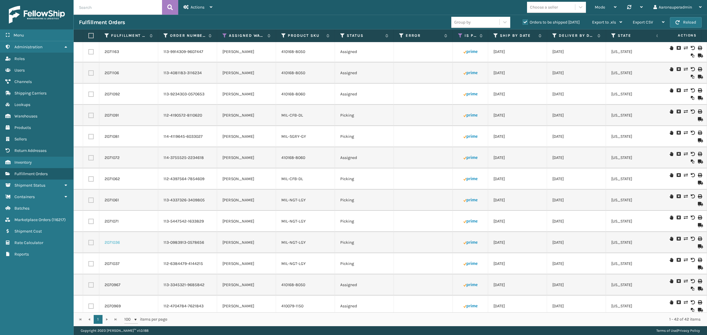
click at [111, 242] on link "2071036" at bounding box center [112, 243] width 15 height 6
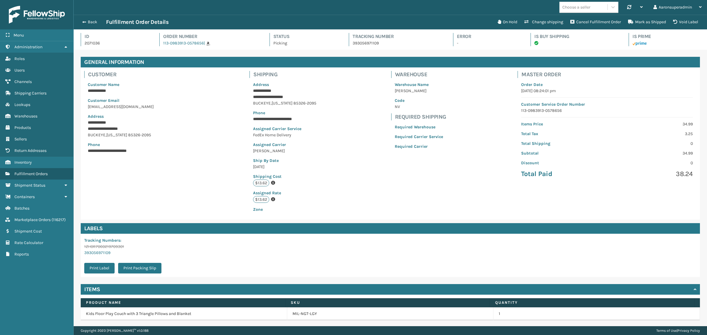
scroll to position [14, 633]
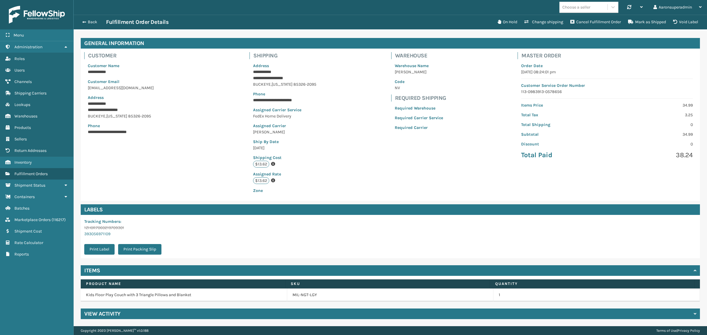
drag, startPoint x: 102, startPoint y: 313, endPoint x: 112, endPoint y: 304, distance: 13.8
click at [102, 313] on h4 "View Activity" at bounding box center [102, 313] width 36 height 7
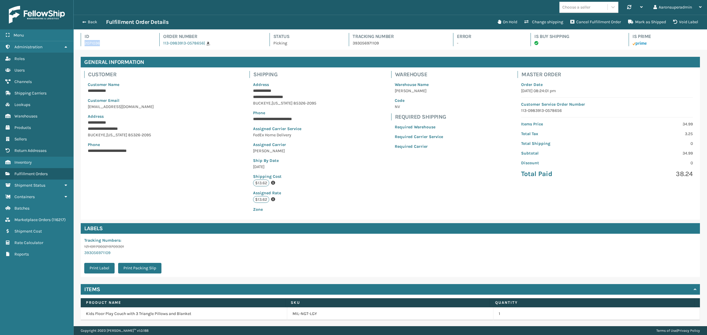
drag, startPoint x: 102, startPoint y: 43, endPoint x: 79, endPoint y: 43, distance: 23.6
click at [79, 43] on div "Id 2071036 Order Number 113-0983913-0578656 | Status Picking Tracking Number 39…" at bounding box center [390, 39] width 633 height 20
copy p "2071036"
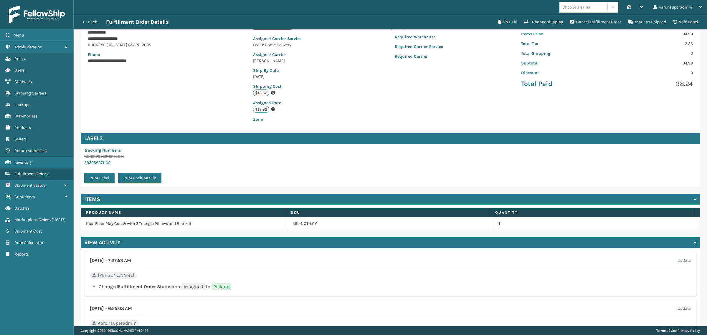
scroll to position [122, 0]
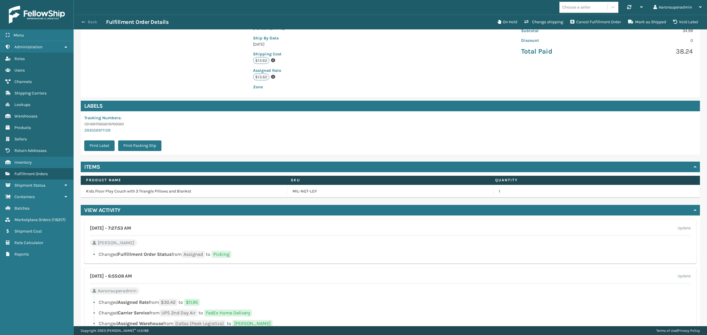
click at [88, 21] on button "Back" at bounding box center [92, 21] width 27 height 5
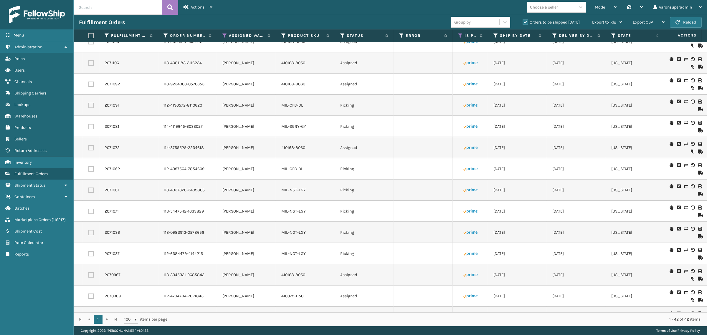
scroll to position [98, 0]
drag, startPoint x: 124, startPoint y: 253, endPoint x: 95, endPoint y: 253, distance: 29.4
copy tr "2071037"
click at [111, 254] on td "2071037" at bounding box center [128, 251] width 59 height 21
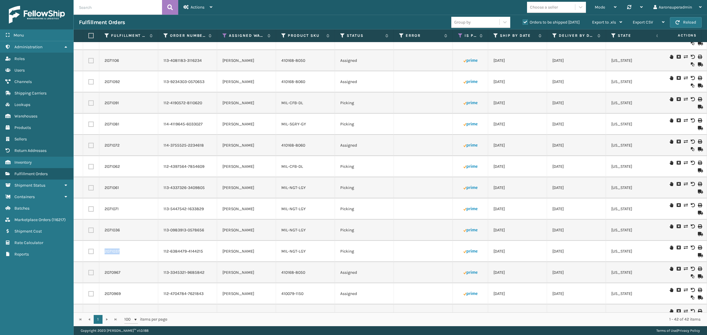
click at [110, 251] on link "2071037" at bounding box center [112, 251] width 15 height 6
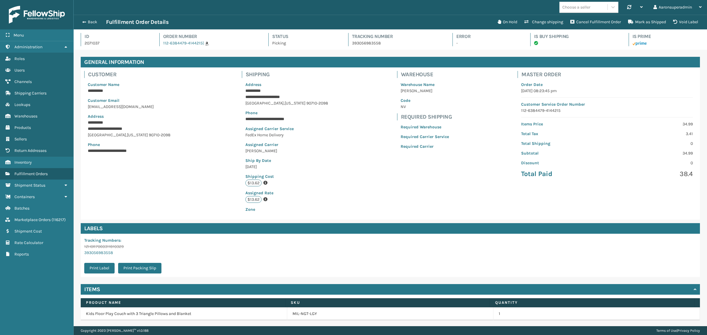
scroll to position [14, 633]
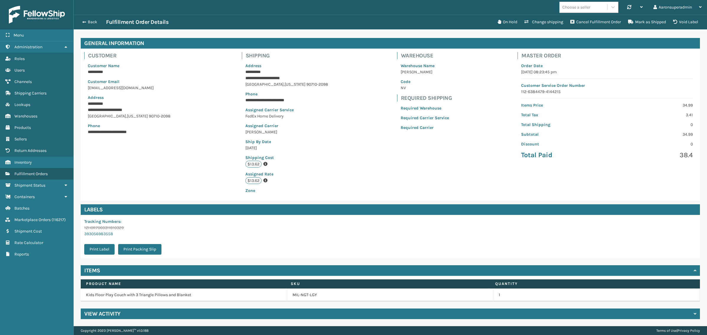
click at [95, 316] on h4 "View Activity" at bounding box center [102, 313] width 36 height 7
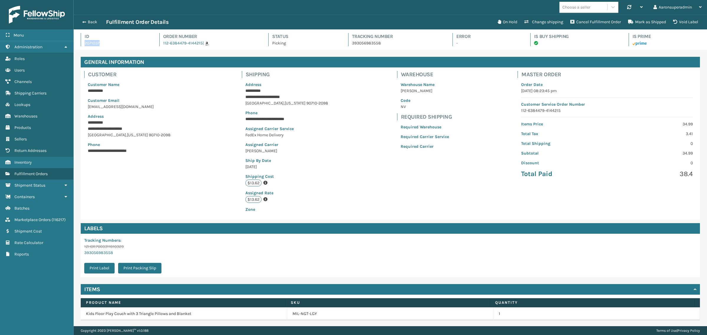
drag, startPoint x: 90, startPoint y: 42, endPoint x: 76, endPoint y: 43, distance: 14.5
click at [76, 43] on div "Id 2071037 Order Number 112-6384479-4144215 | Status Picking Tracking Number 39…" at bounding box center [390, 39] width 633 height 20
copy p "2071037"
click at [84, 20] on span "button" at bounding box center [84, 22] width 4 height 4
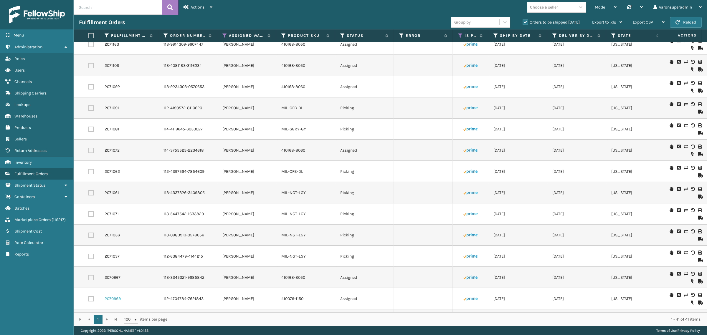
scroll to position [110, 0]
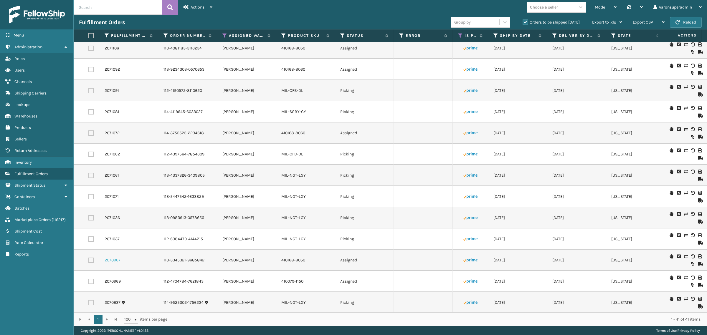
click at [110, 260] on link "2070967" at bounding box center [113, 260] width 16 height 6
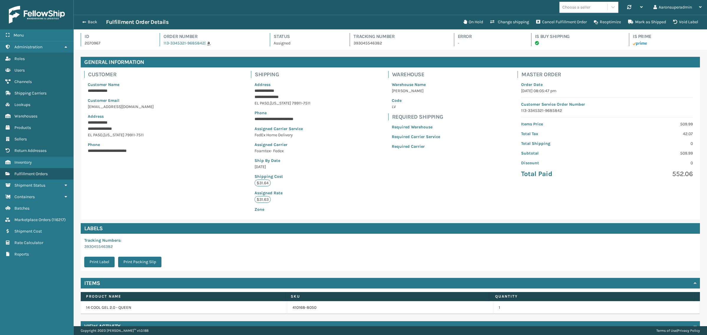
scroll to position [14, 633]
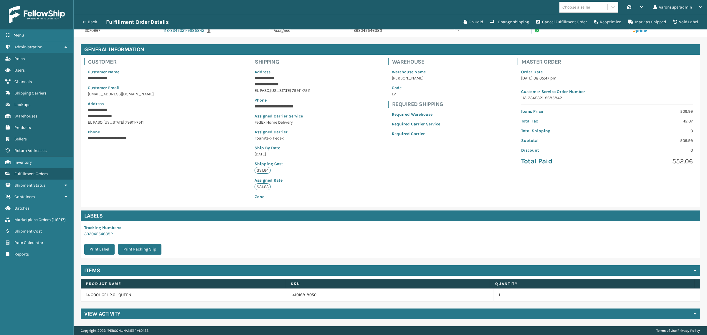
click at [96, 314] on h4 "View Activity" at bounding box center [102, 313] width 36 height 7
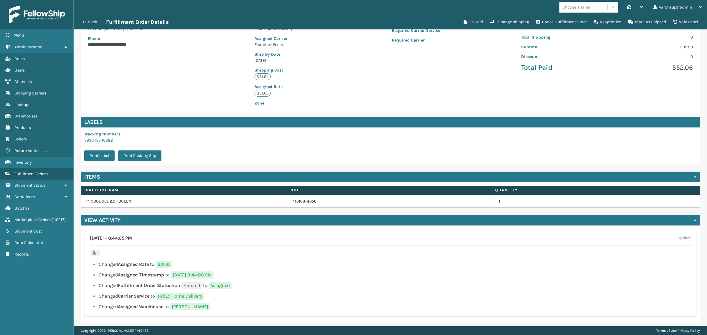
scroll to position [110, 0]
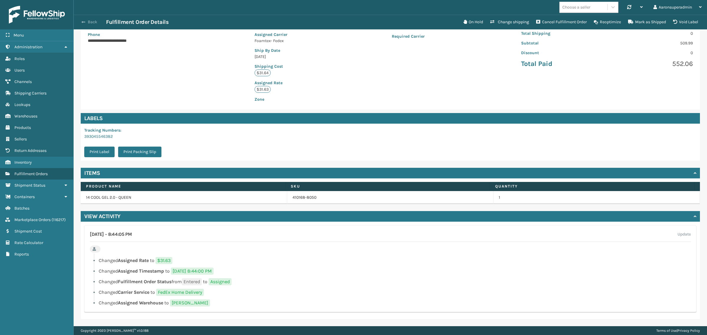
click at [89, 21] on button "Back" at bounding box center [92, 21] width 27 height 5
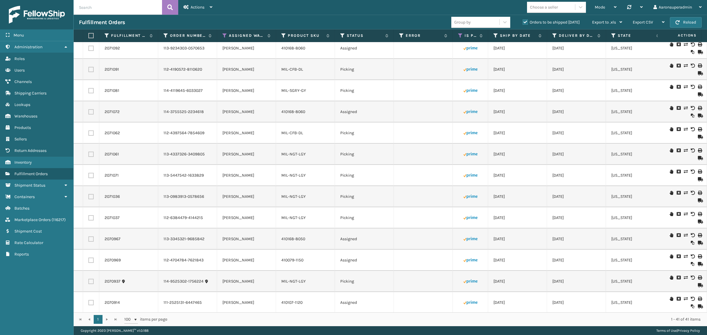
scroll to position [135, 0]
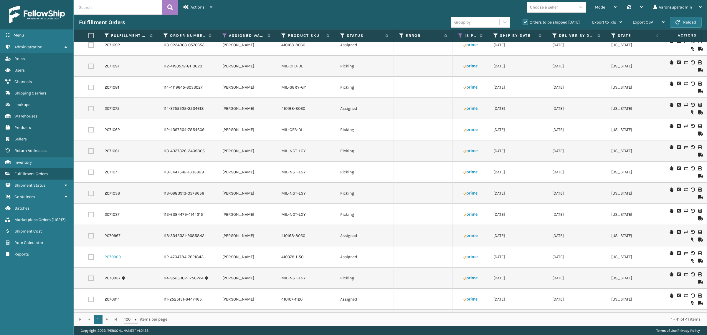
click at [110, 257] on link "2070969" at bounding box center [113, 257] width 16 height 6
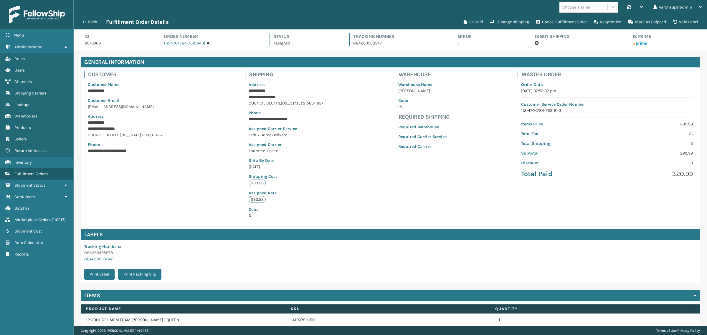
scroll to position [14, 633]
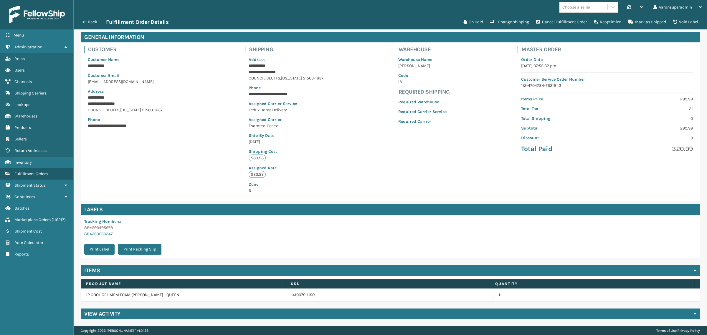
drag, startPoint x: 103, startPoint y: 312, endPoint x: 107, endPoint y: 311, distance: 4.6
click at [105, 312] on h4 "View Activity" at bounding box center [102, 313] width 36 height 7
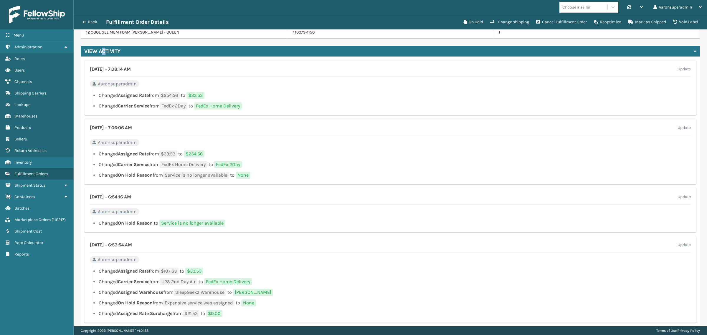
scroll to position [287, 0]
click at [93, 21] on button "Back" at bounding box center [92, 21] width 27 height 5
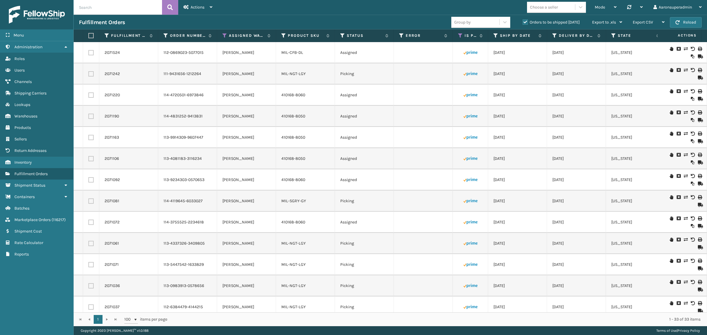
click at [95, 8] on input "text" at bounding box center [118, 7] width 88 height 15
paste input "2071190,2071072,2071106,2071403,2071163,2071092,2071091,2071081,2071062,2071061…"
type input "2071190,2071072,2071106,2071403,2071163,2071092,2071091,2071081,2071062,2071061…"
